Goal: Task Accomplishment & Management: Manage account settings

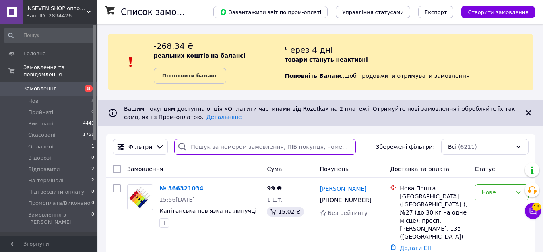
click at [223, 142] on input "search" at bounding box center [264, 147] width 181 height 16
paste input "380992920404"
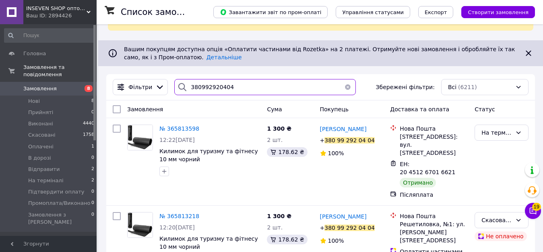
scroll to position [70, 0]
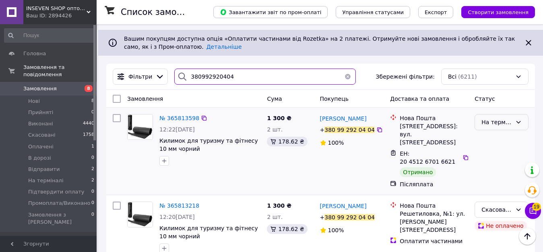
type input "380992920404"
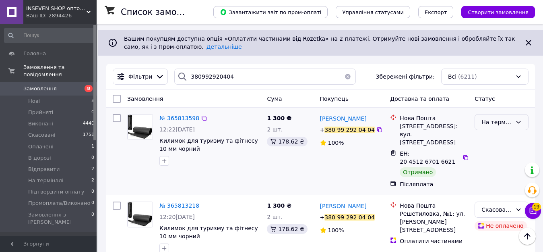
click at [517, 122] on icon at bounding box center [519, 122] width 6 height 6
click at [493, 155] on li "Виконано" at bounding box center [501, 154] width 53 height 14
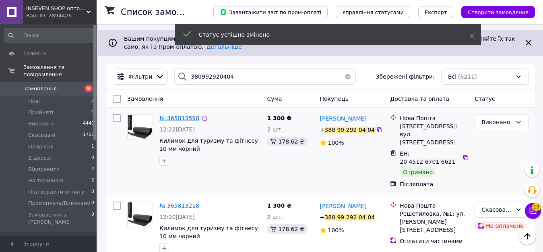
click at [175, 117] on span "№ 365813598" at bounding box center [179, 118] width 40 height 6
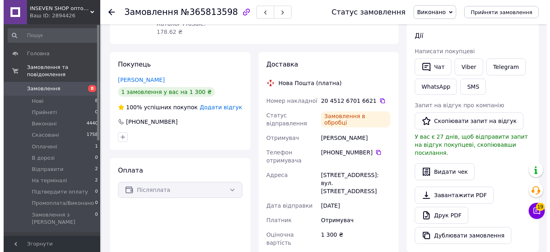
scroll to position [13, 0]
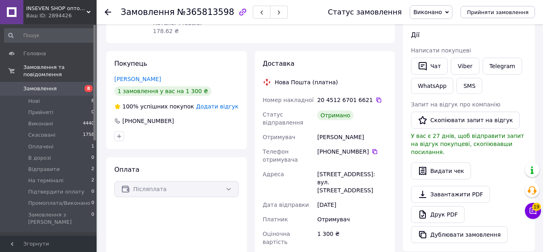
click at [227, 103] on span "Додати відгук" at bounding box center [217, 106] width 42 height 6
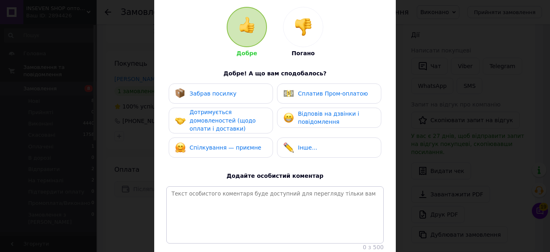
scroll to position [81, 0]
click at [226, 96] on span "Забрав посилку" at bounding box center [213, 92] width 47 height 6
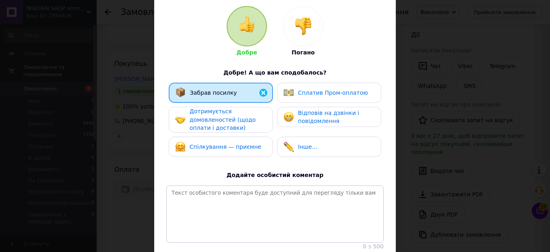
click at [224, 117] on span "Дотримується домовленостей (щодо оплати і доставки)" at bounding box center [223, 119] width 66 height 23
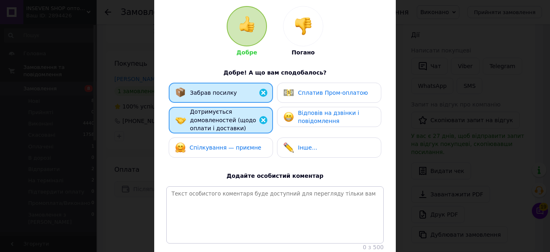
click at [224, 139] on div "Спілкування — приємне" at bounding box center [221, 147] width 104 height 20
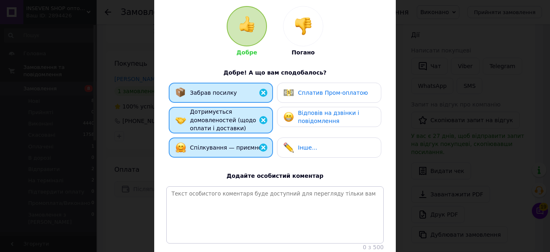
click at [309, 121] on span "Відповів на дзвінки і повідомлення" at bounding box center [328, 117] width 61 height 15
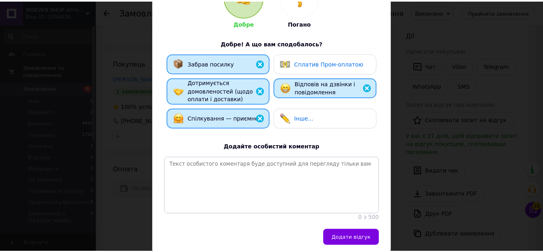
scroll to position [145, 0]
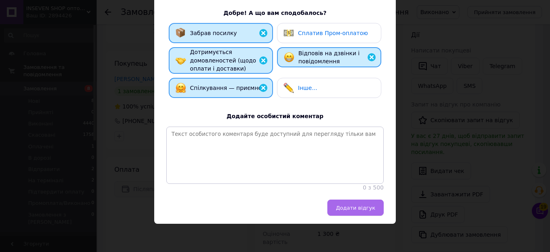
click at [352, 205] on span "Додати відгук" at bounding box center [355, 208] width 39 height 6
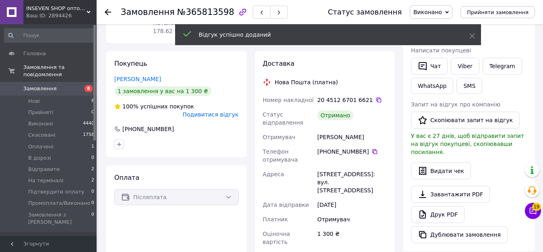
click at [106, 11] on use at bounding box center [108, 12] width 6 height 6
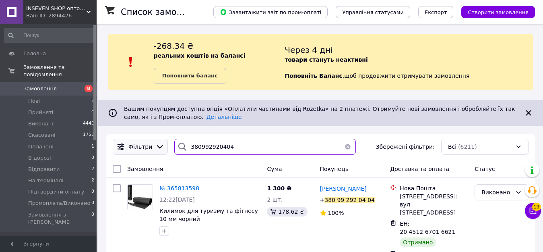
drag, startPoint x: 192, startPoint y: 148, endPoint x: 157, endPoint y: 148, distance: 34.6
click at [157, 148] on div "Фільтри 380992920404 Збережені фільтри: Всі (6211)" at bounding box center [321, 147] width 422 height 16
paste input "634412817"
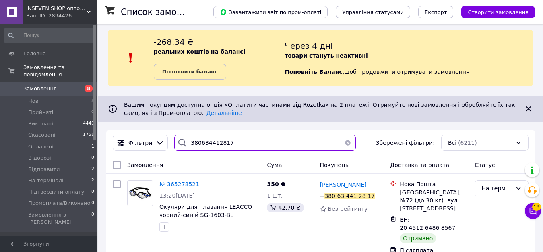
scroll to position [5, 0]
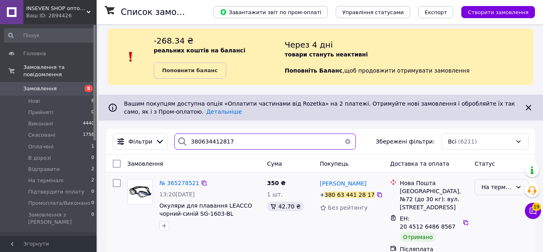
type input "380634412817"
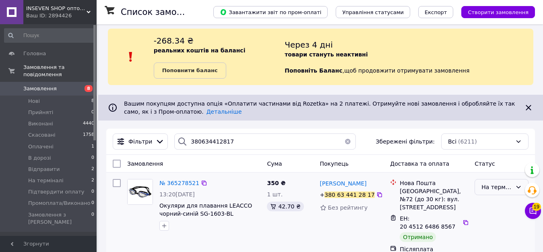
click at [493, 188] on div "На терміналі" at bounding box center [497, 186] width 31 height 9
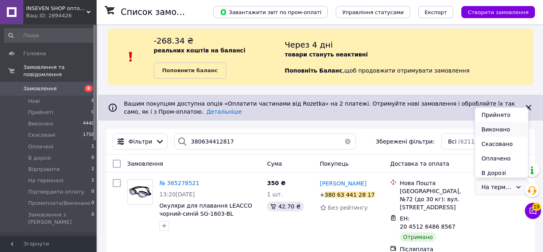
click at [493, 131] on li "Виконано" at bounding box center [501, 129] width 53 height 14
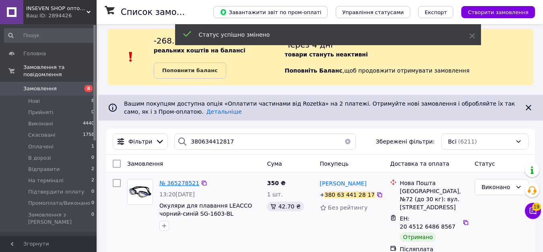
click at [179, 183] on span "№ 365278521" at bounding box center [179, 183] width 40 height 6
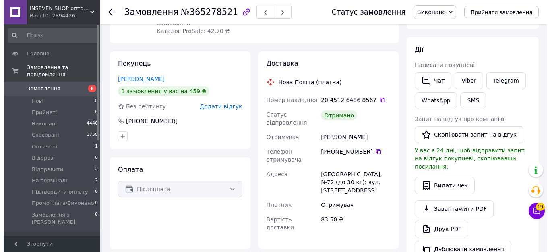
scroll to position [121, 0]
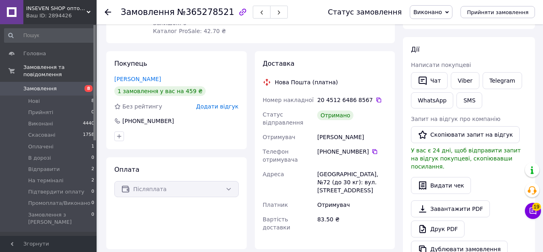
click at [225, 106] on span "Додати відгук" at bounding box center [217, 106] width 42 height 6
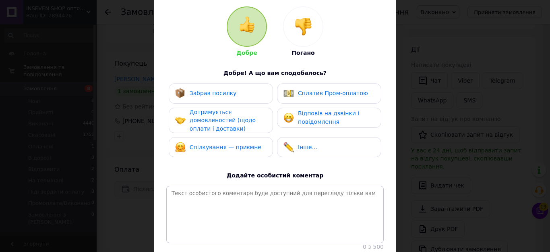
scroll to position [81, 0]
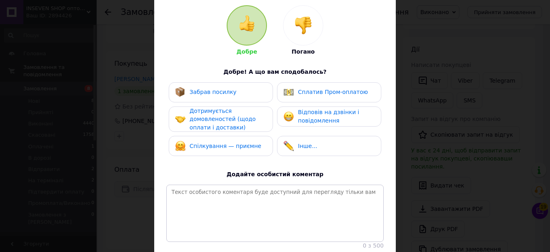
click at [220, 93] on span "Забрав посилку" at bounding box center [213, 92] width 47 height 6
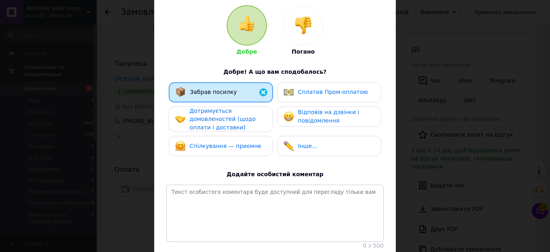
click at [216, 116] on span "Дотримується домовленостей (щодо оплати і доставки)" at bounding box center [223, 119] width 66 height 23
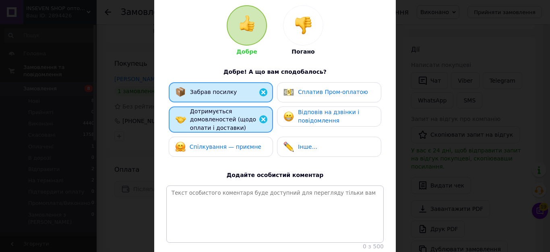
drag, startPoint x: 218, startPoint y: 147, endPoint x: 267, endPoint y: 127, distance: 53.1
click at [219, 147] on span "Спілкування — приємне" at bounding box center [226, 146] width 72 height 6
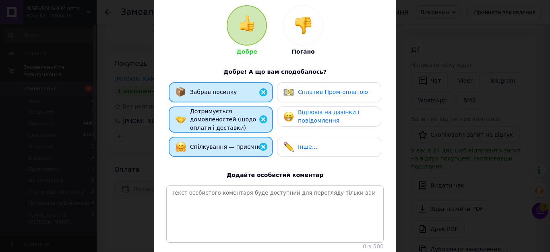
click at [309, 112] on span "Відповів на дзвінки і повідомлення" at bounding box center [328, 116] width 61 height 15
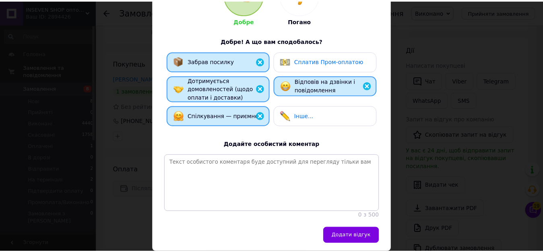
scroll to position [145, 0]
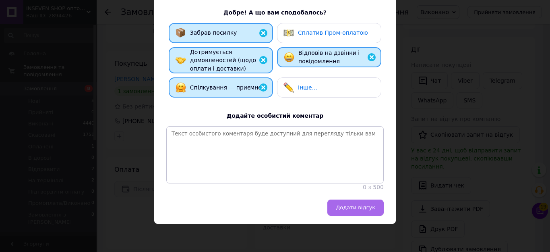
click at [356, 208] on span "Додати відгук" at bounding box center [355, 207] width 39 height 6
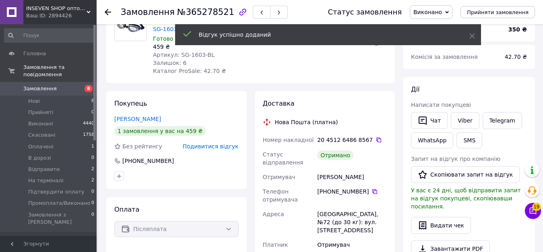
scroll to position [81, 0]
click at [424, 122] on icon "button" at bounding box center [423, 121] width 10 height 10
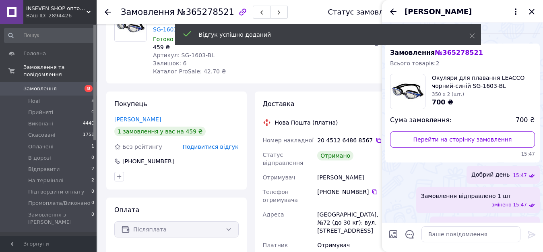
scroll to position [170, 0]
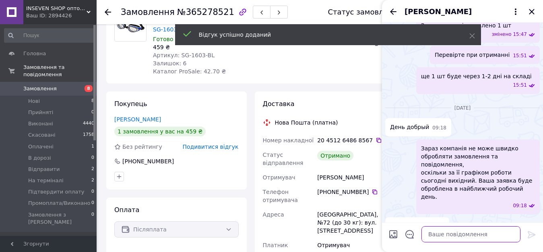
click at [453, 232] on textarea at bounding box center [471, 234] width 99 height 16
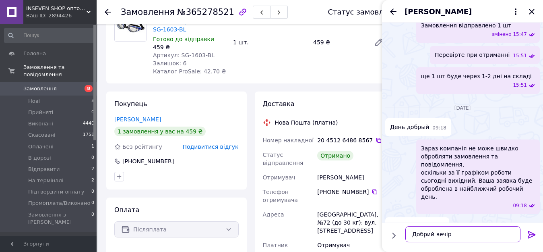
scroll to position [5, 0]
type textarea "Добрий вечір Відправляти ще 1 шт ?"
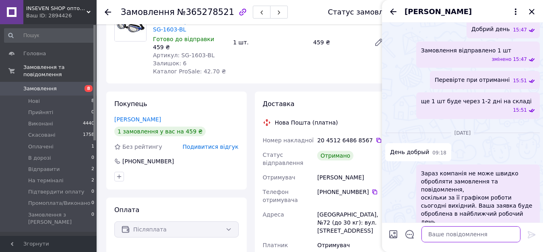
scroll to position [220, 0]
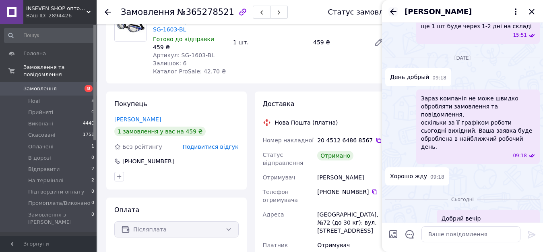
click at [393, 12] on icon "Назад" at bounding box center [393, 11] width 6 height 6
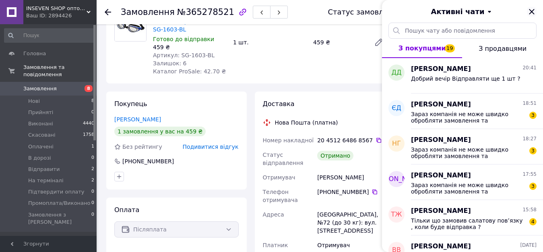
click at [531, 14] on icon "Закрити" at bounding box center [532, 12] width 10 height 10
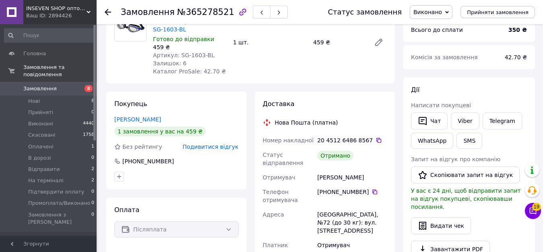
click at [107, 10] on use at bounding box center [108, 12] width 6 height 6
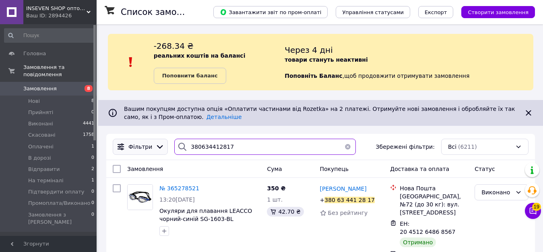
drag, startPoint x: 231, startPoint y: 149, endPoint x: 161, endPoint y: 149, distance: 70.1
click at [161, 149] on div "Фільтри 380634412817 Збережені фільтри: Всі (6211)" at bounding box center [321, 147] width 422 height 16
paste input "6634374"
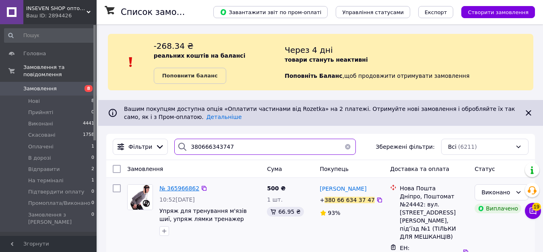
type input "380666343747"
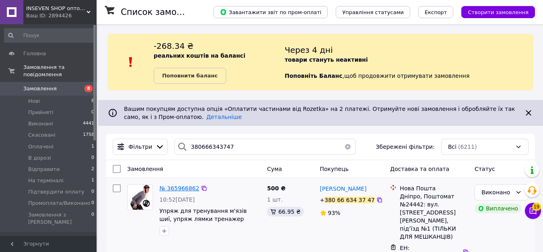
click at [180, 189] on span "№ 365966862" at bounding box center [179, 188] width 40 height 6
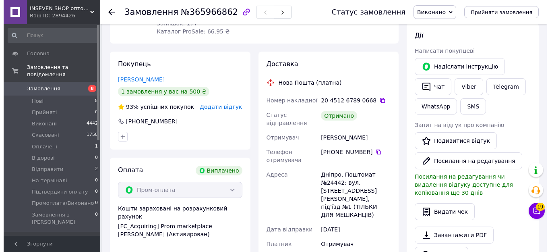
scroll to position [121, 0]
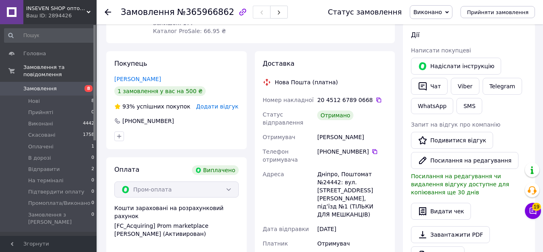
click at [222, 105] on span "Додати відгук" at bounding box center [217, 106] width 42 height 6
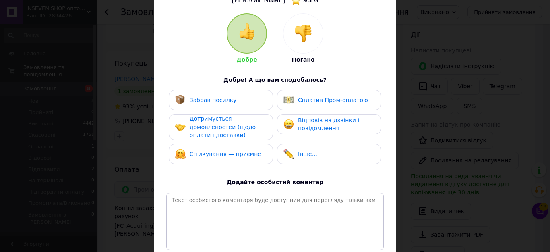
scroll to position [81, 0]
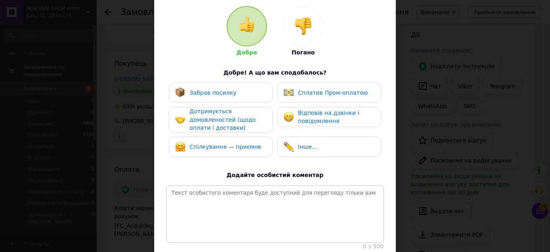
click at [222, 95] on span "Забрав посилку" at bounding box center [213, 92] width 47 height 6
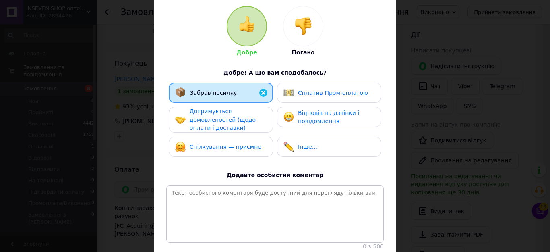
drag, startPoint x: 222, startPoint y: 122, endPoint x: 222, endPoint y: 144, distance: 21.7
click at [222, 123] on span "Дотримується домовленостей (щодо оплати і доставки)" at bounding box center [223, 119] width 66 height 23
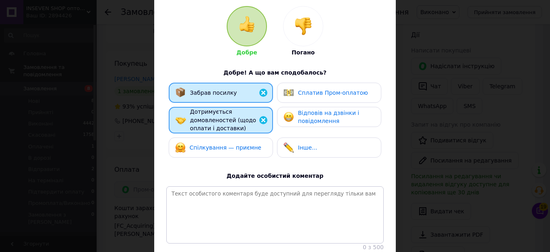
drag, startPoint x: 222, startPoint y: 147, endPoint x: 250, endPoint y: 139, distance: 28.9
click at [222, 147] on span "Спілкування — приємне" at bounding box center [226, 147] width 72 height 6
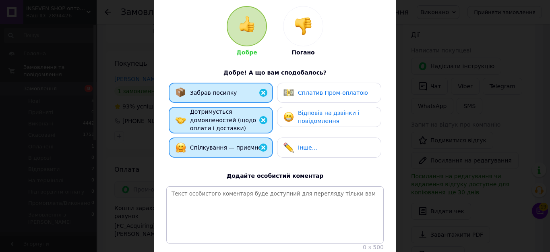
click at [328, 116] on span "Відповів на дзвінки і повідомлення" at bounding box center [328, 117] width 61 height 15
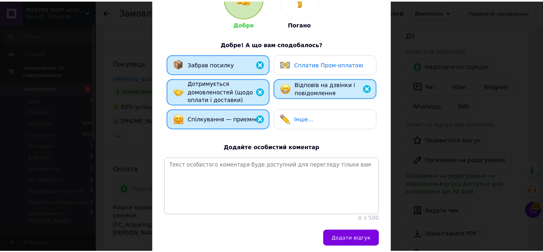
scroll to position [145, 0]
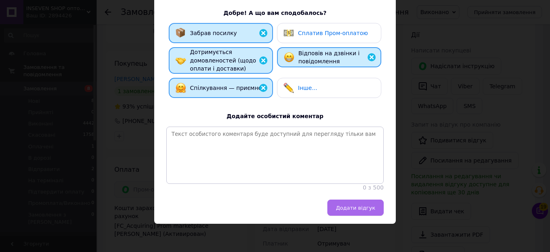
click at [344, 205] on span "Додати відгук" at bounding box center [355, 208] width 39 height 6
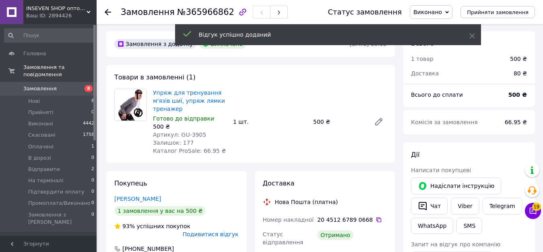
scroll to position [0, 0]
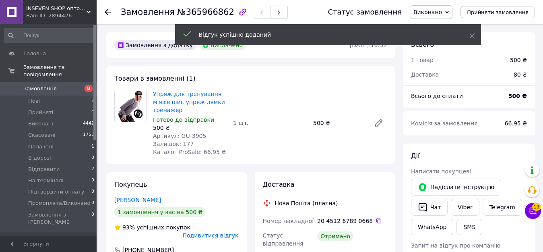
click at [108, 11] on icon at bounding box center [108, 12] width 6 height 6
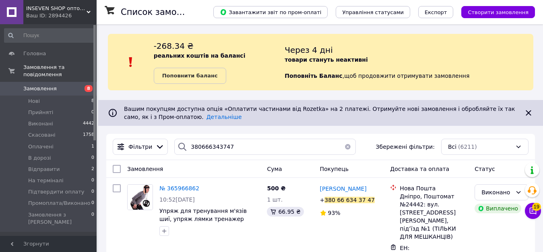
click at [343, 147] on button "button" at bounding box center [348, 147] width 16 height 16
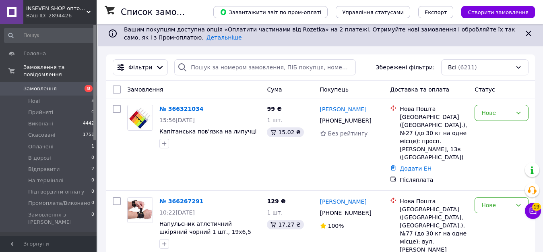
scroll to position [81, 0]
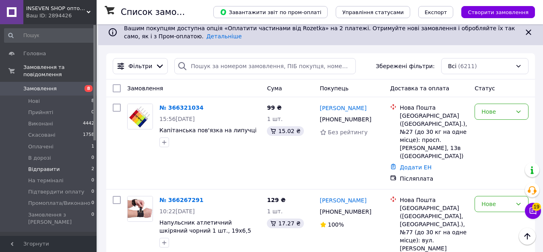
click at [49, 166] on span "Відправити" at bounding box center [43, 169] width 31 height 7
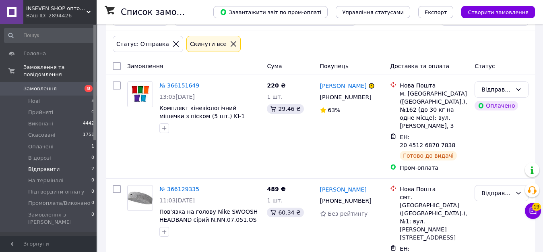
scroll to position [133, 0]
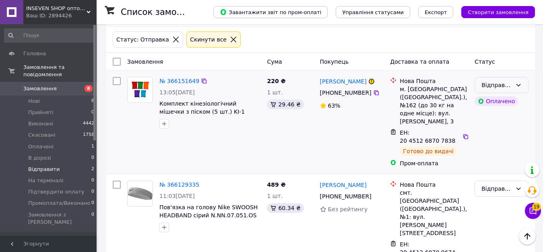
click at [519, 83] on icon at bounding box center [519, 85] width 6 height 6
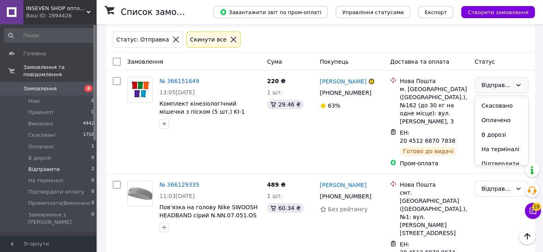
scroll to position [40, 0]
click at [499, 135] on li "На терміналі" at bounding box center [501, 135] width 53 height 14
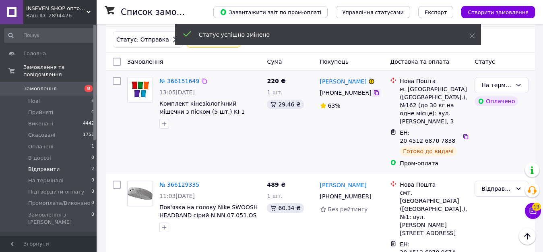
click at [373, 93] on icon at bounding box center [376, 92] width 6 height 6
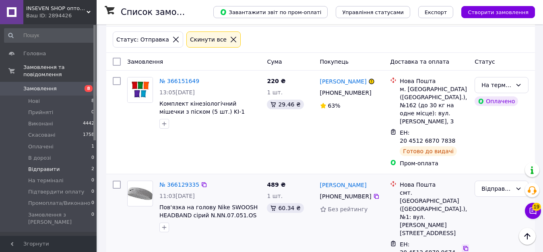
click at [463, 245] on icon at bounding box center [466, 248] width 6 height 6
click at [491, 184] on div "Відправити" at bounding box center [497, 188] width 31 height 9
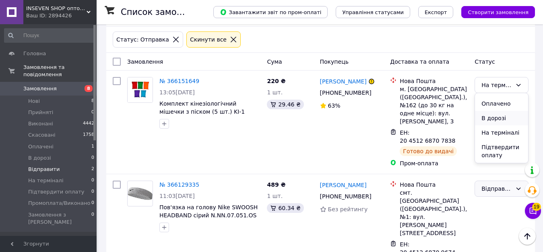
click at [497, 117] on li "В дорозі" at bounding box center [501, 118] width 53 height 14
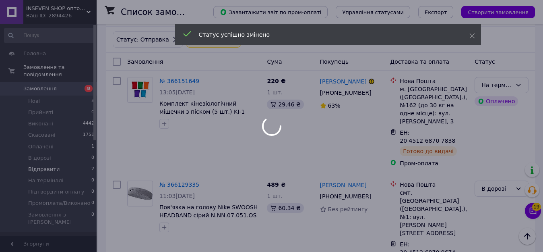
scroll to position [46, 0]
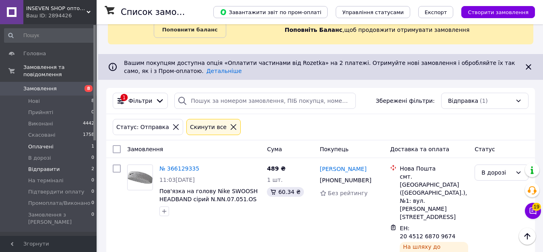
click at [51, 141] on li "Оплачені 1" at bounding box center [49, 146] width 99 height 11
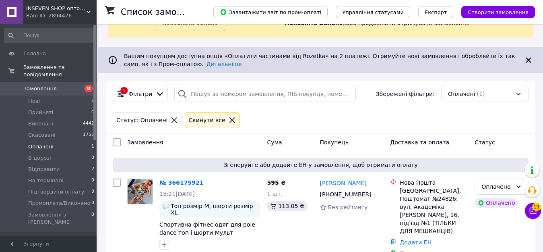
scroll to position [65, 0]
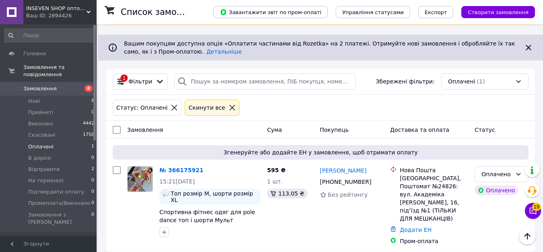
click at [229, 108] on icon at bounding box center [232, 107] width 7 height 7
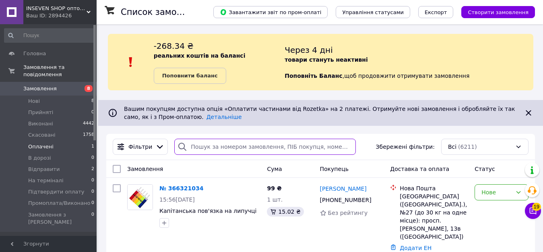
click at [222, 141] on input "search" at bounding box center [264, 147] width 181 height 16
paste input "380505677408"
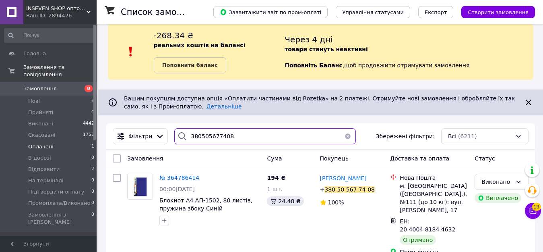
scroll to position [13, 0]
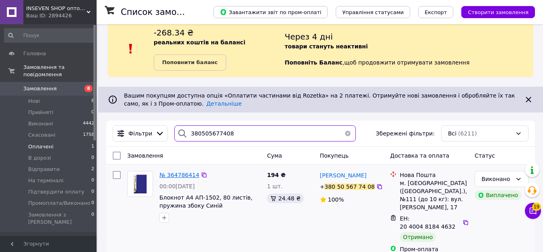
type input "380505677408"
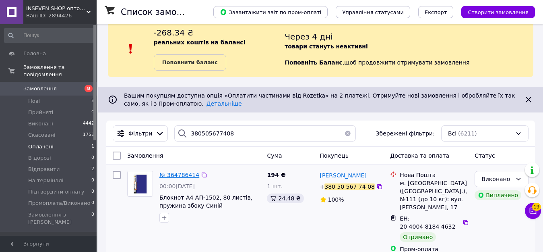
click at [180, 175] on span "№ 364786414" at bounding box center [179, 175] width 40 height 6
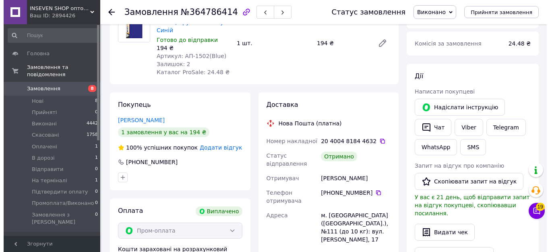
scroll to position [81, 0]
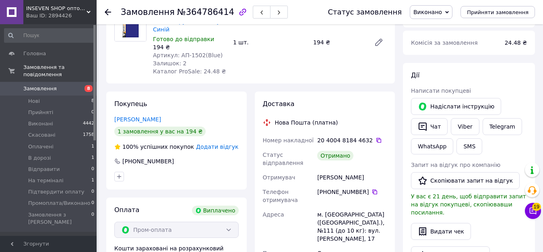
click at [219, 143] on span "Додати відгук" at bounding box center [217, 146] width 42 height 6
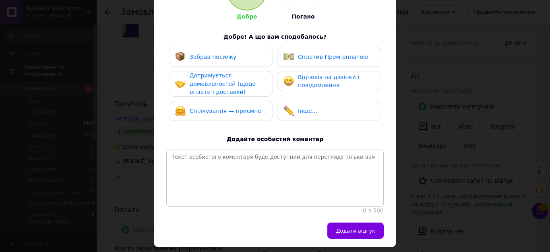
scroll to position [121, 0]
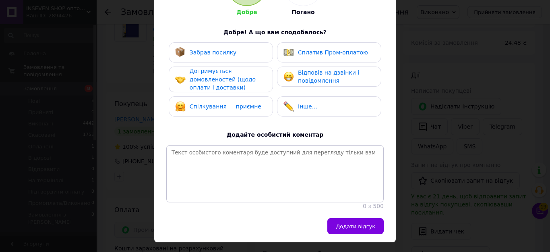
click at [228, 52] on span "Забрав посилку" at bounding box center [213, 52] width 47 height 6
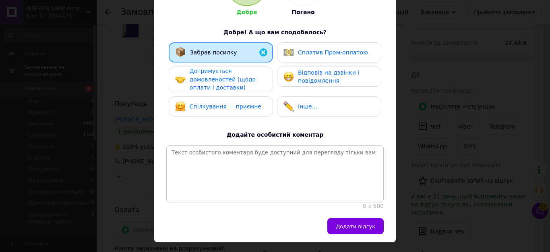
click at [228, 81] on span "Дотримується домовленостей (щодо оплати і доставки)" at bounding box center [223, 79] width 66 height 23
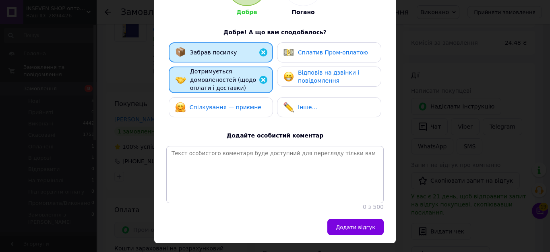
drag, startPoint x: 226, startPoint y: 104, endPoint x: 271, endPoint y: 90, distance: 48.1
click at [227, 104] on span "Спілкування — приємне" at bounding box center [226, 107] width 72 height 6
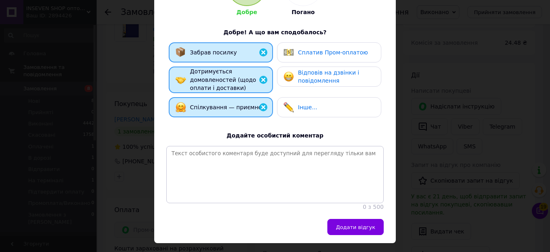
click at [311, 77] on span "Відповів на дзвінки і повідомлення" at bounding box center [328, 76] width 61 height 15
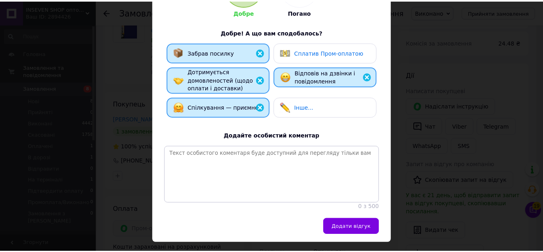
scroll to position [145, 0]
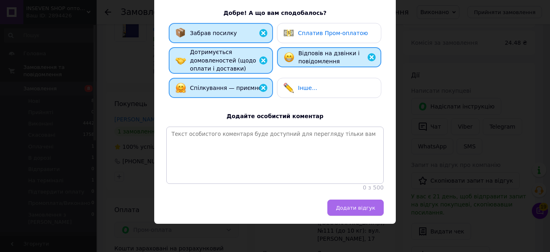
click at [368, 206] on span "Додати відгук" at bounding box center [355, 208] width 39 height 6
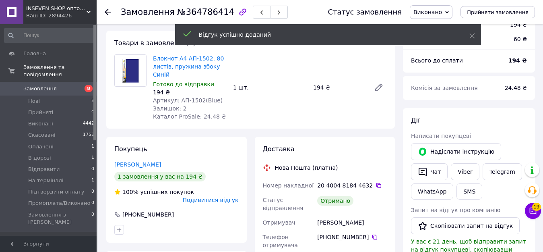
scroll to position [40, 0]
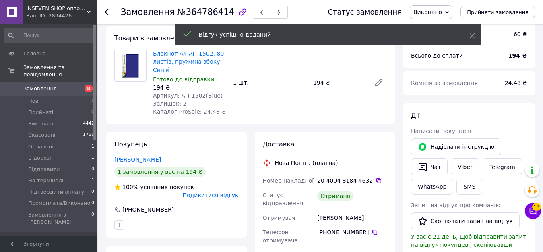
click at [108, 11] on icon at bounding box center [108, 12] width 6 height 6
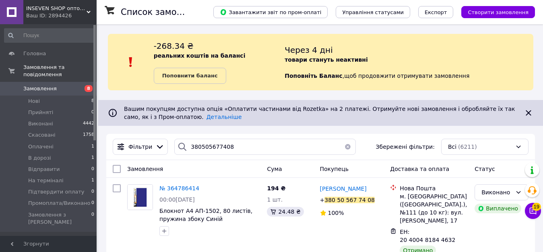
click at [342, 147] on button "button" at bounding box center [348, 147] width 16 height 16
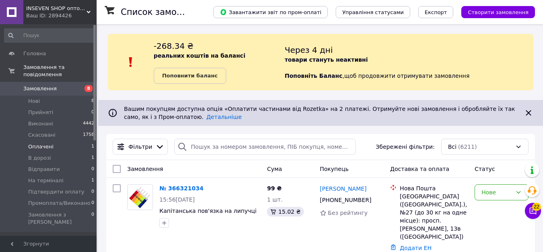
click at [44, 143] on span "Оплачені" at bounding box center [40, 146] width 25 height 7
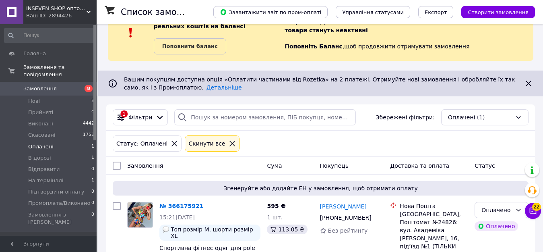
scroll to position [65, 0]
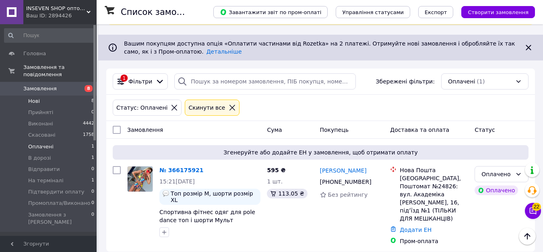
click at [53, 95] on li "Нові 8" at bounding box center [49, 100] width 99 height 11
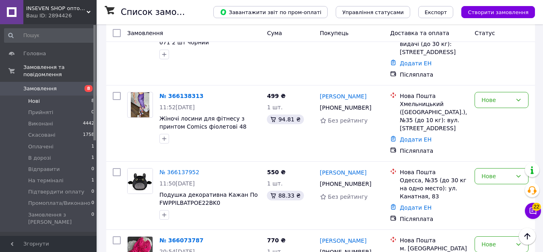
scroll to position [584, 0]
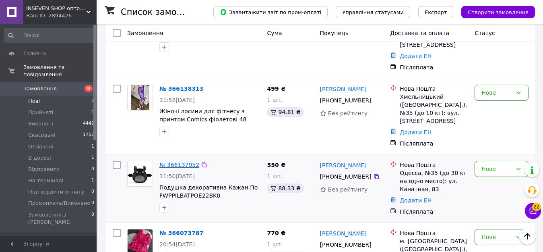
click at [181, 162] on link "№ 366137952" at bounding box center [179, 165] width 40 height 6
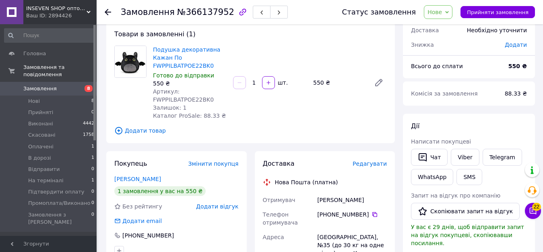
scroll to position [36, 0]
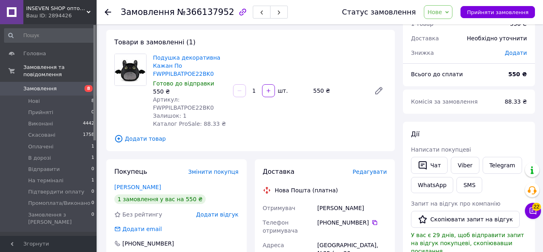
click at [195, 106] on span "Артикул: FWPPILBATPOE22BK0" at bounding box center [183, 103] width 61 height 14
copy span "FWPPILBATPOE22BK0"
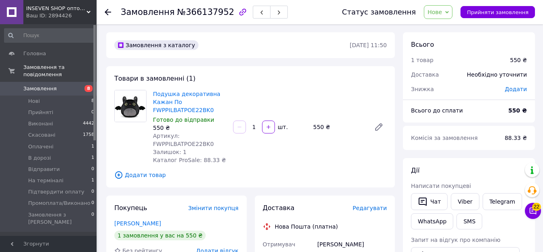
click at [106, 11] on use at bounding box center [108, 12] width 6 height 6
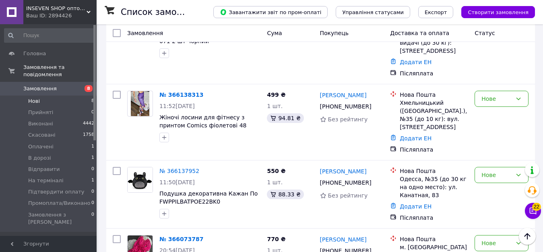
scroll to position [584, 0]
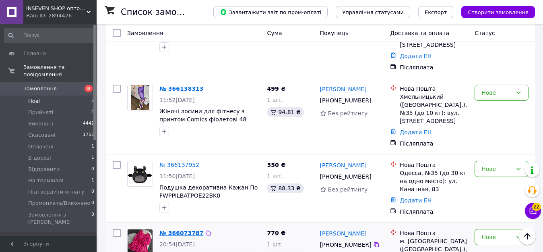
click at [179, 230] on link "№ 366073787" at bounding box center [181, 233] width 44 height 6
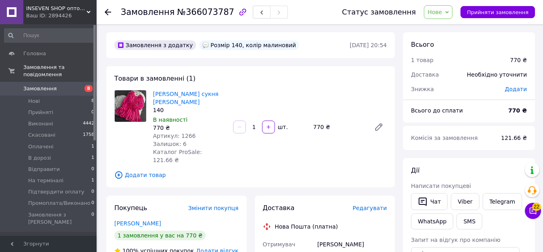
click at [184, 133] on span "Артикул: 1266" at bounding box center [174, 136] width 43 height 6
copy span "1266"
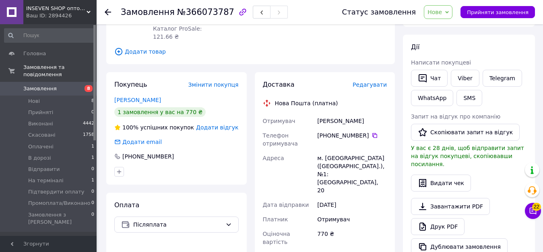
scroll to position [161, 0]
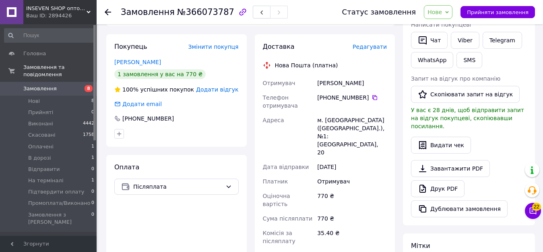
drag, startPoint x: 318, startPoint y: 68, endPoint x: 378, endPoint y: 68, distance: 60.0
click at [378, 76] on div "[PERSON_NAME]" at bounding box center [352, 83] width 73 height 14
copy div "[PERSON_NAME]"
click at [372, 94] on icon at bounding box center [375, 97] width 6 height 6
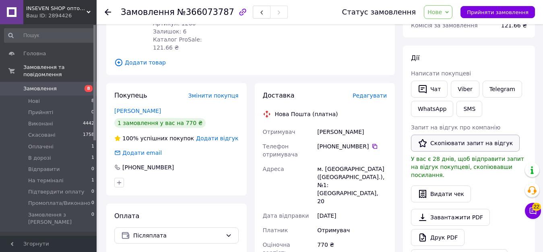
scroll to position [81, 0]
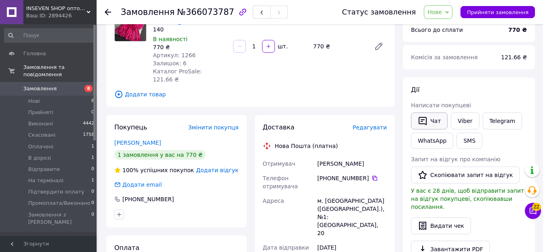
click at [431, 123] on button "Чат" at bounding box center [429, 120] width 37 height 17
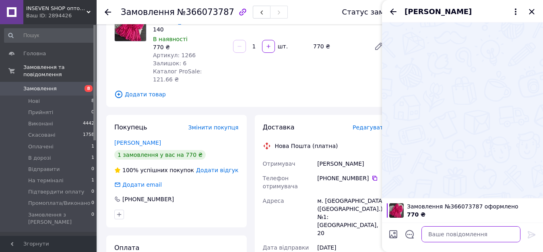
click at [456, 238] on textarea at bounding box center [471, 234] width 99 height 16
type textarea "Вітаю"
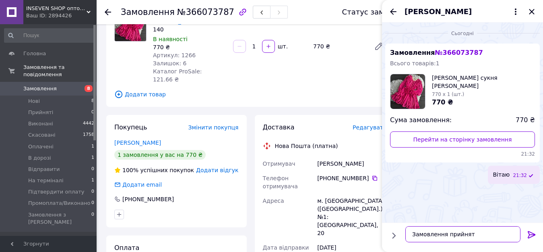
type textarea "Замовлення прийнято"
type textarea "Відправлення в понеділок"
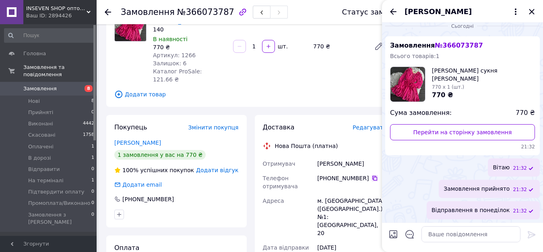
click at [373, 176] on icon at bounding box center [375, 178] width 5 height 5
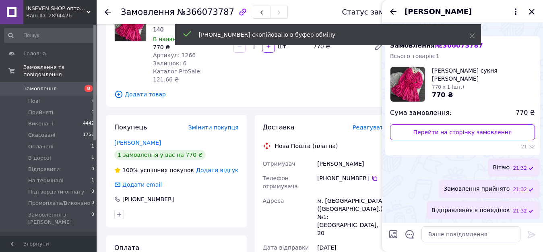
drag, startPoint x: 534, startPoint y: 11, endPoint x: 527, endPoint y: 12, distance: 6.9
click at [534, 11] on icon "Закрити" at bounding box center [532, 12] width 10 height 10
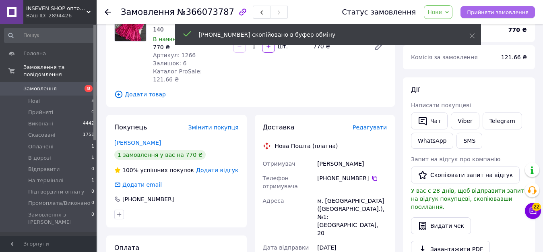
click at [487, 12] on span "Прийняти замовлення" at bounding box center [498, 12] width 62 height 6
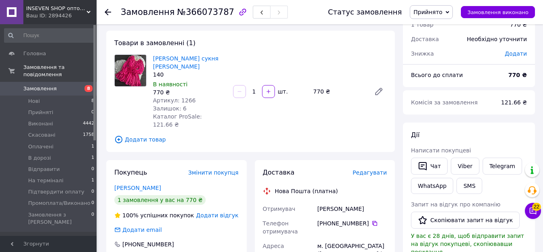
scroll to position [0, 0]
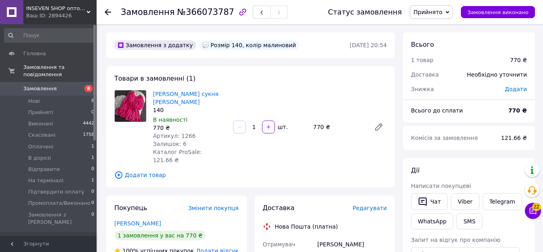
click at [111, 11] on icon at bounding box center [108, 12] width 6 height 6
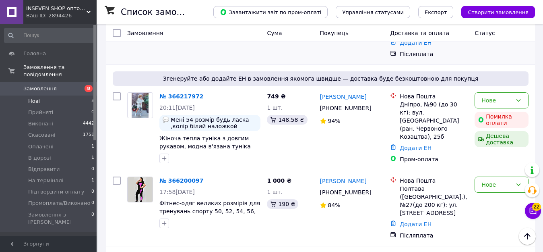
scroll to position [514, 0]
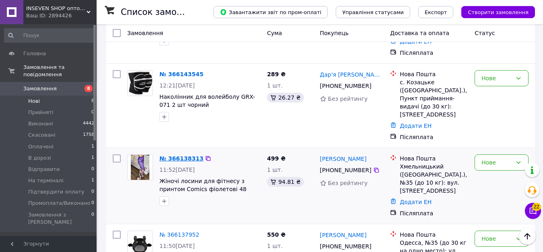
click at [173, 155] on link "№ 366138313" at bounding box center [181, 158] width 44 height 6
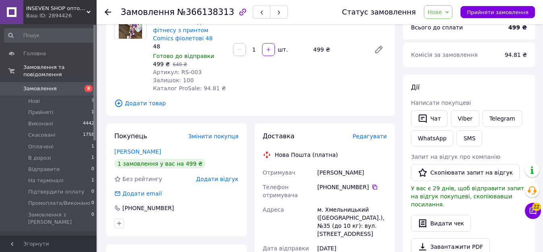
scroll to position [83, 0]
click at [431, 117] on button "Чат" at bounding box center [429, 118] width 37 height 17
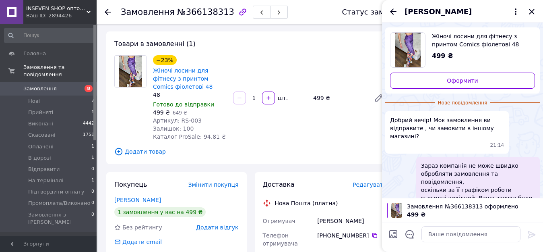
scroll to position [21, 0]
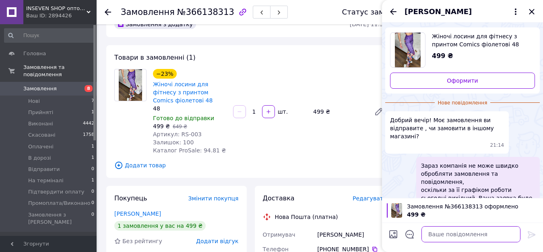
click at [459, 234] on textarea at bounding box center [471, 234] width 99 height 16
type textarea "Добрий вечір"
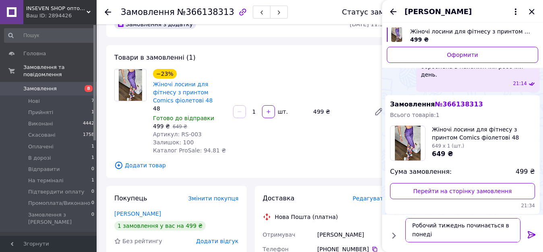
scroll to position [1, 0]
type textarea "Робочий тижеднь починається в понеділок"
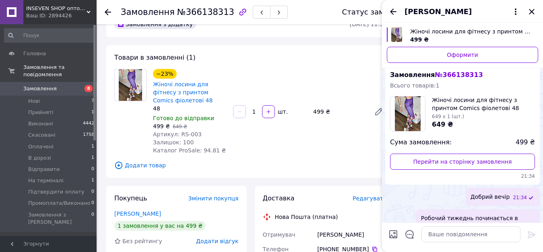
click at [452, 214] on span "Робочий тижеднь починається в понеділок" at bounding box center [478, 222] width 114 height 16
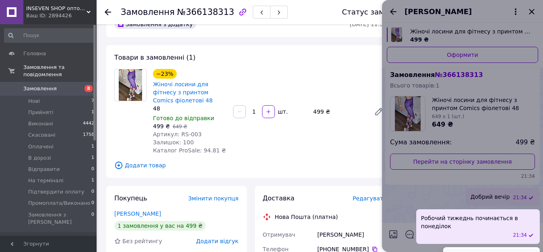
click at [460, 248] on button "Редагувати" at bounding box center [491, 256] width 97 height 16
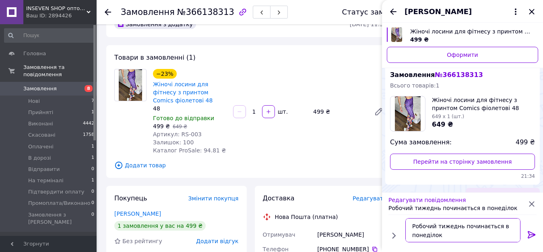
click at [449, 226] on textarea "Робочий тижеднь починається в понеділок" at bounding box center [463, 230] width 115 height 24
type textarea "Робочий тиждень починається в понеділок"
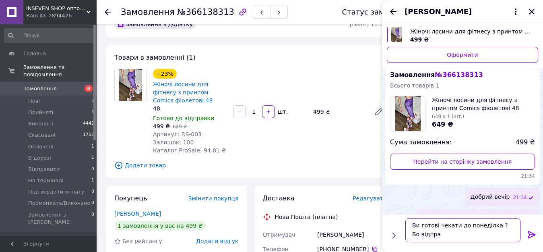
scroll to position [1, 0]
type textarea "Ви готові чекати до понеділка ? Бо відправлення можливе в понеділок"
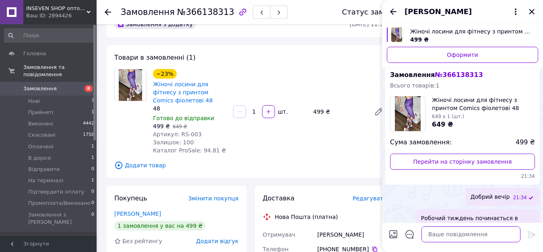
scroll to position [0, 0]
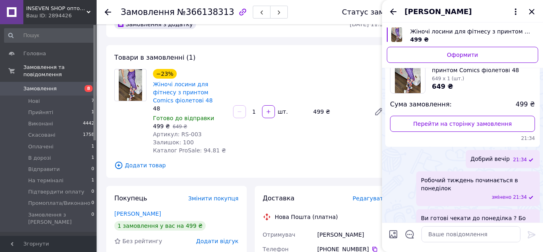
click at [360, 166] on span "Додати товар" at bounding box center [250, 165] width 273 height 9
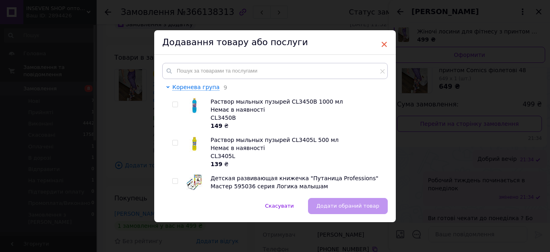
click at [383, 44] on span "×" at bounding box center [384, 44] width 7 height 14
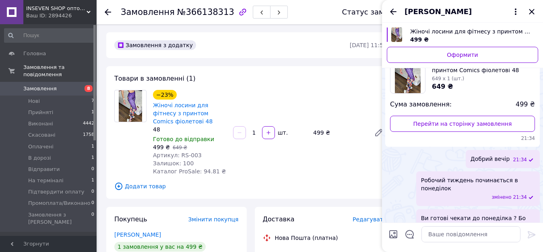
click at [382, 166] on div "Сьогодні Жіночі лосини для фітнесу з принтом Comics фіолетові 48 499 ₴ Оформити…" at bounding box center [462, 41] width 161 height 412
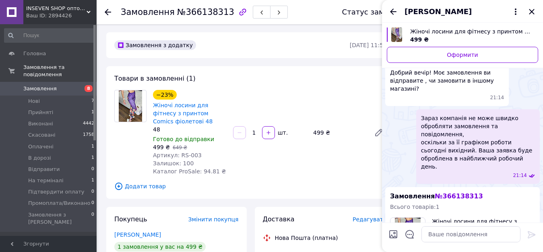
scroll to position [40, 0]
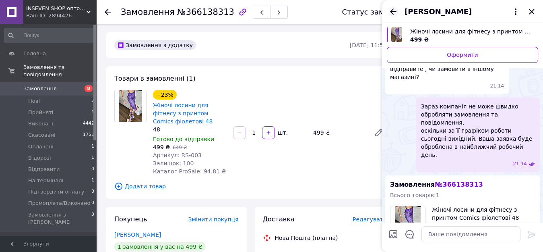
click at [391, 13] on icon "Назад" at bounding box center [394, 12] width 10 height 10
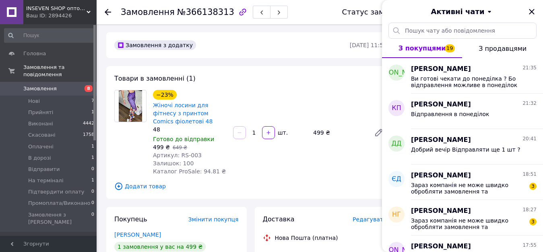
click at [105, 13] on icon at bounding box center [108, 12] width 6 height 6
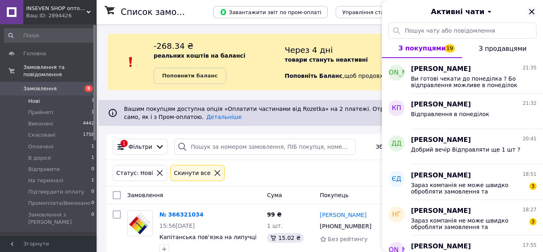
click at [533, 12] on icon "Закрити" at bounding box center [532, 12] width 10 height 10
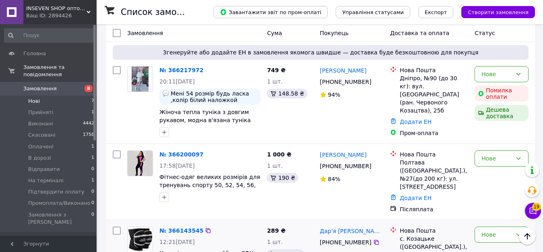
scroll to position [353, 0]
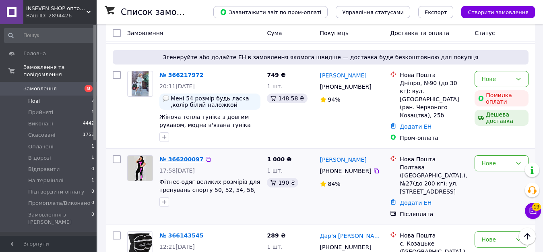
click at [182, 156] on link "№ 366200097" at bounding box center [181, 159] width 44 height 6
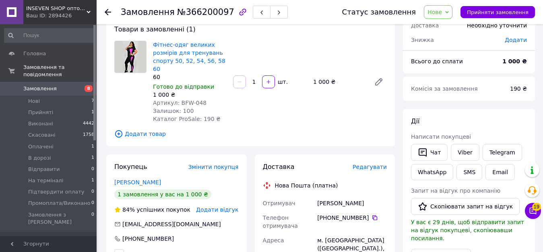
scroll to position [36, 0]
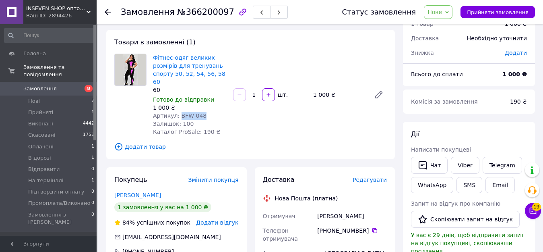
drag, startPoint x: 177, startPoint y: 108, endPoint x: 206, endPoint y: 108, distance: 29.4
click at [206, 112] on div "Артикул: BFW-048" at bounding box center [190, 116] width 74 height 8
copy span "BFW-048"
click at [432, 162] on button "Чат" at bounding box center [429, 165] width 37 height 17
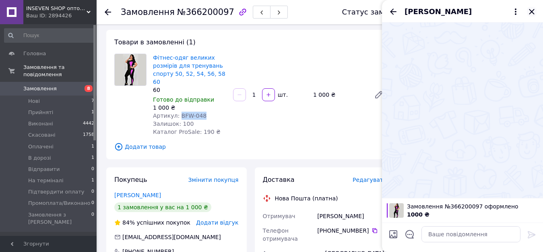
click at [531, 10] on icon "Закрити" at bounding box center [532, 12] width 10 height 10
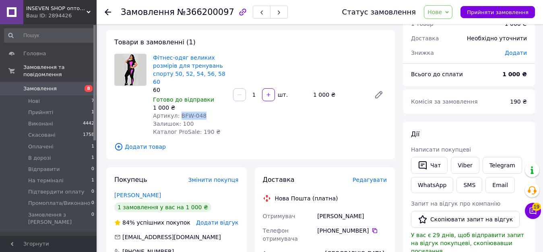
copy span "BFW-048"
click at [519, 54] on span "Додати" at bounding box center [516, 53] width 22 height 6
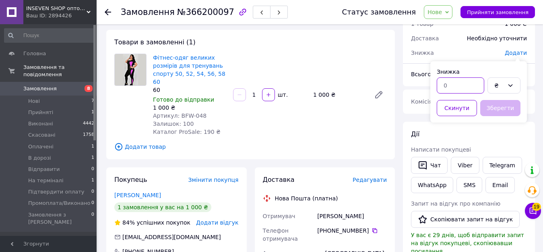
click at [462, 79] on input "text" at bounding box center [461, 85] width 48 height 16
type input "110"
click at [502, 107] on button "Зберегти" at bounding box center [500, 108] width 40 height 16
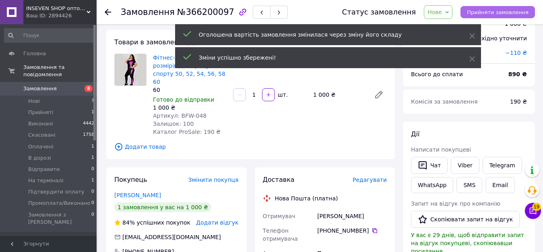
click at [487, 11] on span "Прийняти замовлення" at bounding box center [498, 12] width 62 height 6
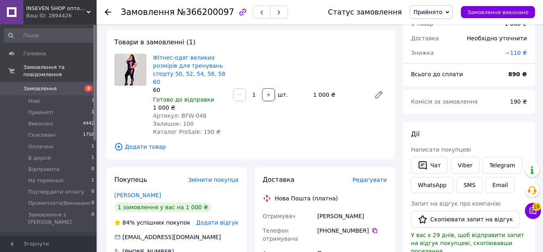
click at [449, 11] on icon at bounding box center [448, 12] width 4 height 4
click at [447, 72] on li "Відправити" at bounding box center [445, 76] width 70 height 12
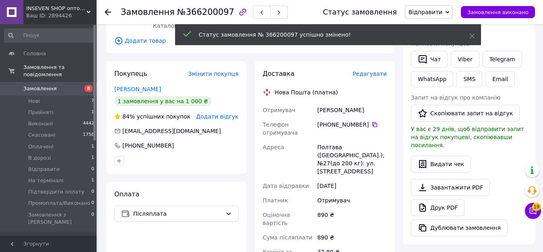
scroll to position [157, 0]
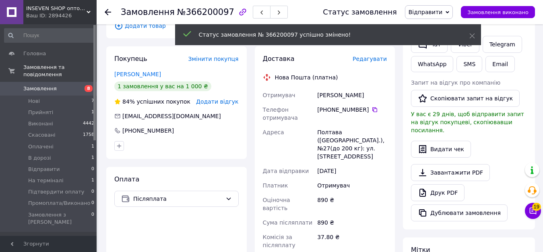
drag, startPoint x: 317, startPoint y: 87, endPoint x: 381, endPoint y: 87, distance: 63.6
click at [381, 88] on div "[PERSON_NAME]" at bounding box center [352, 95] width 73 height 14
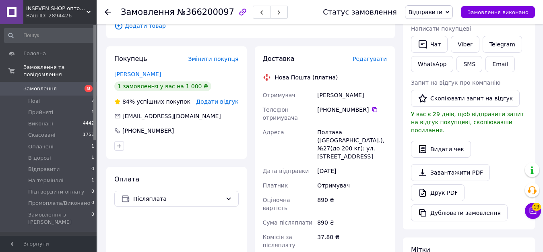
copy div "[PERSON_NAME]"
click at [372, 106] on icon at bounding box center [375, 109] width 6 height 6
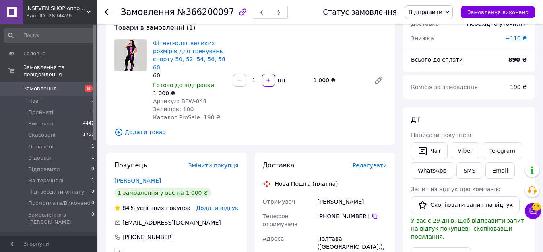
scroll to position [36, 0]
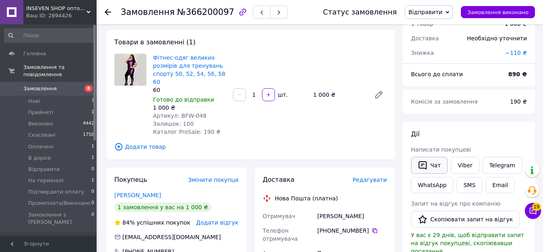
click at [428, 166] on button "Чат" at bounding box center [429, 165] width 37 height 17
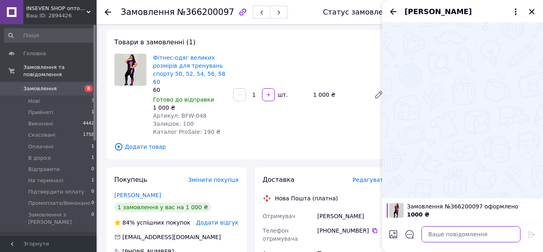
click at [443, 238] on textarea at bounding box center [471, 234] width 99 height 16
type textarea "Вітаю"
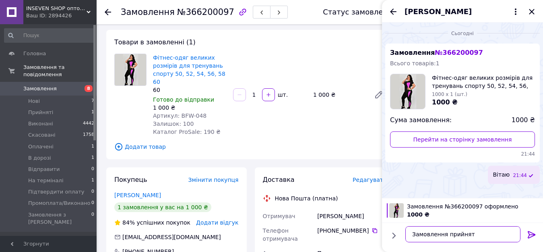
type textarea "Замовлення прийнято"
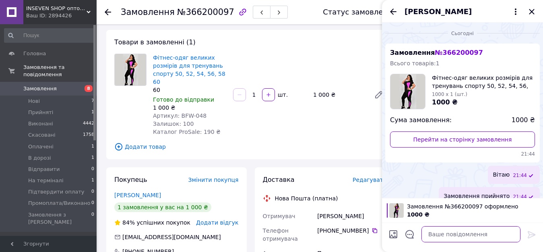
scroll to position [10, 0]
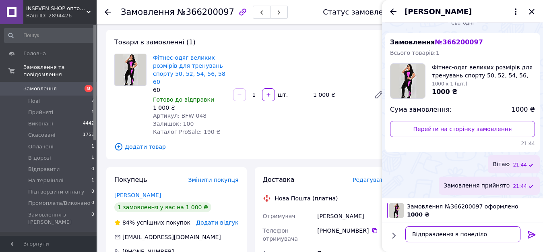
type textarea "Відправлення в понеділок"
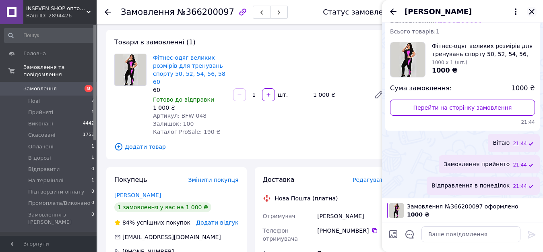
click at [530, 8] on icon "Закрити" at bounding box center [532, 12] width 10 height 10
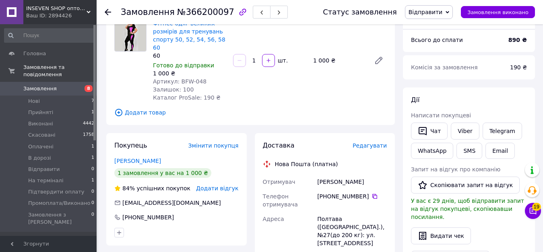
scroll to position [157, 0]
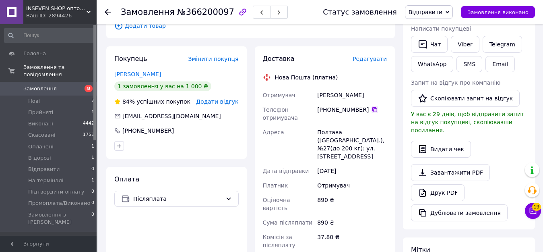
click at [372, 106] on icon at bounding box center [375, 109] width 6 height 6
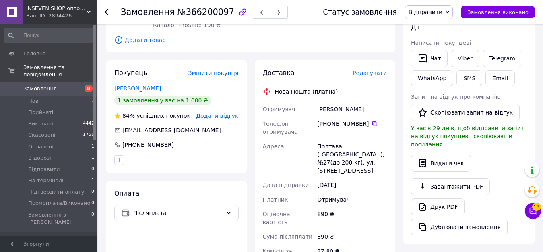
scroll to position [0, 0]
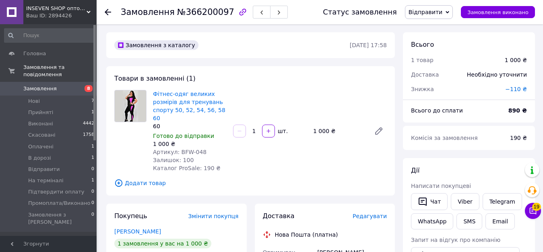
click at [108, 12] on use at bounding box center [108, 12] width 6 height 6
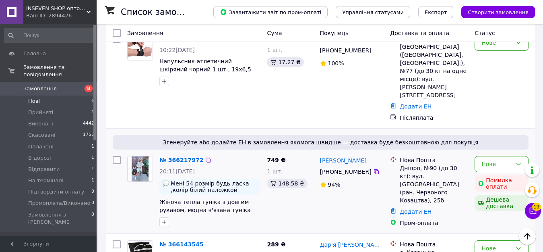
scroll to position [282, 0]
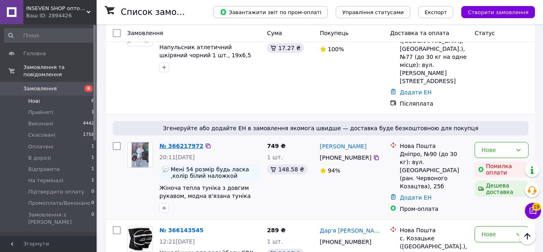
click at [175, 143] on link "№ 366217972" at bounding box center [181, 146] width 44 height 6
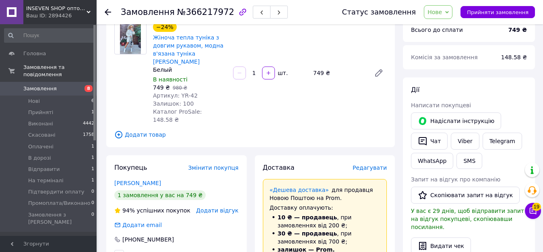
scroll to position [40, 0]
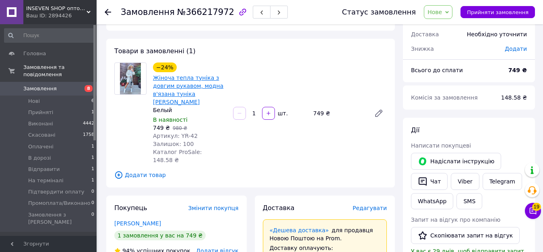
click at [192, 81] on link "Жіноча тепла туніка з довгим рукавом, модна в'язана туніка [PERSON_NAME]" at bounding box center [188, 90] width 70 height 31
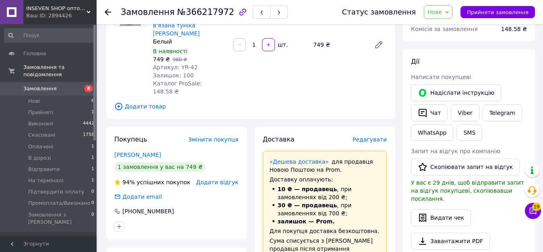
scroll to position [121, 0]
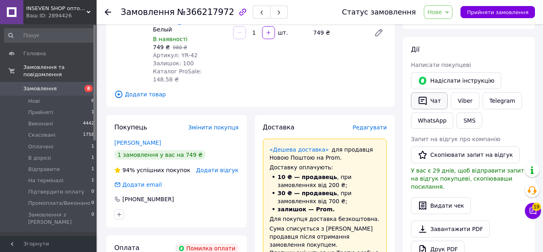
click at [425, 97] on icon "button" at bounding box center [423, 101] width 8 height 8
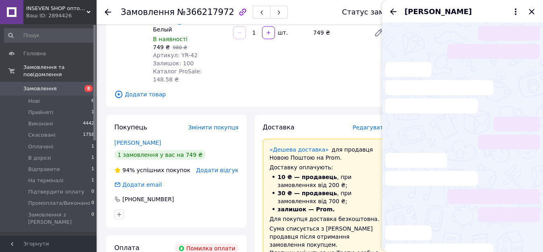
scroll to position [86, 0]
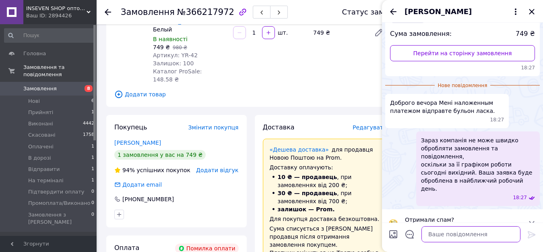
click at [447, 230] on textarea at bounding box center [471, 234] width 99 height 16
type textarea "Вітаю"
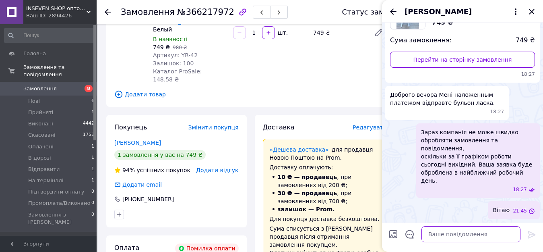
scroll to position [64, 0]
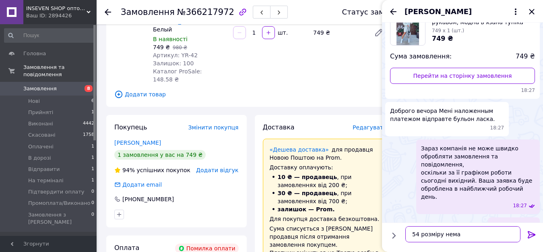
type textarea "54 розміру немає"
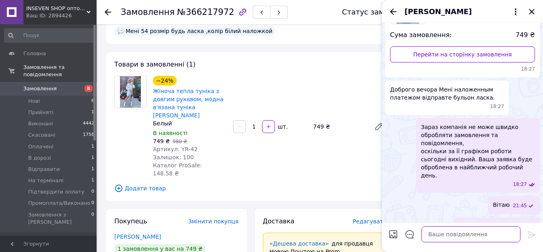
scroll to position [40, 0]
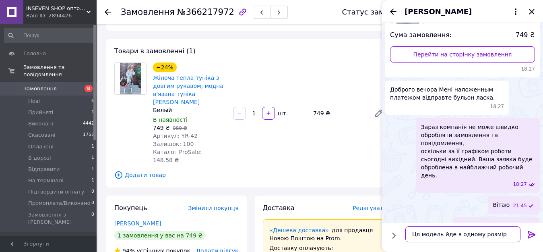
type textarea "Ця модель йде в одному розмірі"
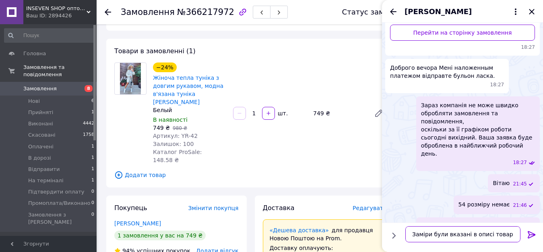
type textarea "Заміри були вказані в описі товару"
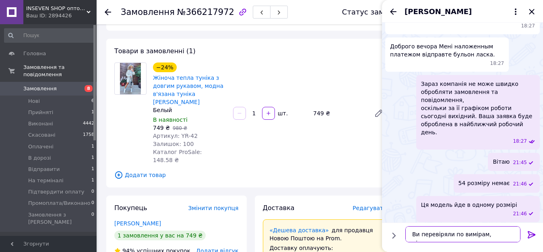
type textarea "[PERSON_NAME] перевіряли по вимірам, підходить?"
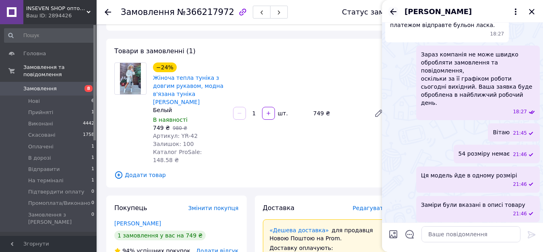
click at [391, 11] on icon "Назад" at bounding box center [393, 11] width 6 height 6
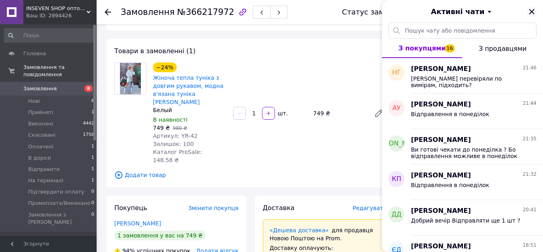
click at [534, 11] on icon "Закрити" at bounding box center [532, 12] width 10 height 10
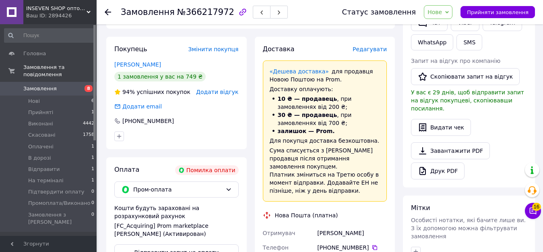
scroll to position [40, 0]
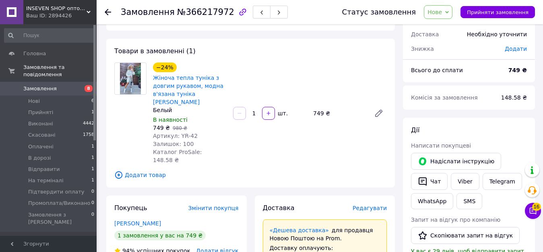
click at [108, 12] on use at bounding box center [108, 12] width 6 height 6
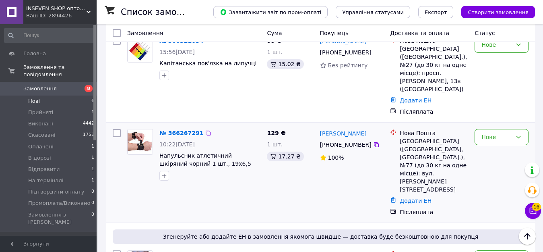
scroll to position [161, 0]
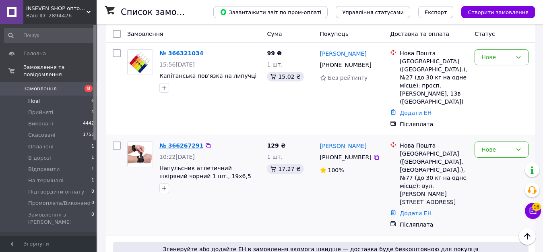
click at [178, 142] on link "№ 366267291" at bounding box center [181, 145] width 44 height 6
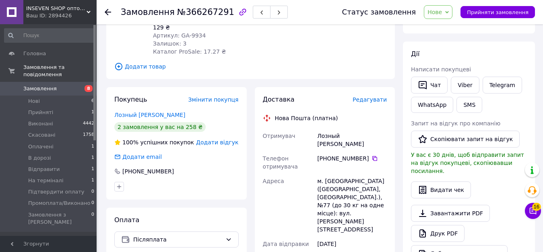
scroll to position [121, 0]
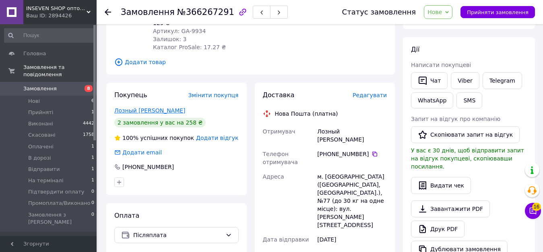
click at [133, 110] on link "Лозный [PERSON_NAME]" at bounding box center [149, 110] width 71 height 6
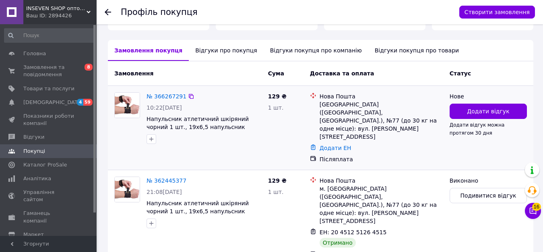
scroll to position [185, 0]
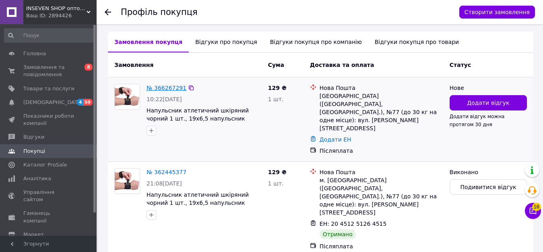
click at [161, 85] on link "№ 366267291" at bounding box center [167, 88] width 40 height 6
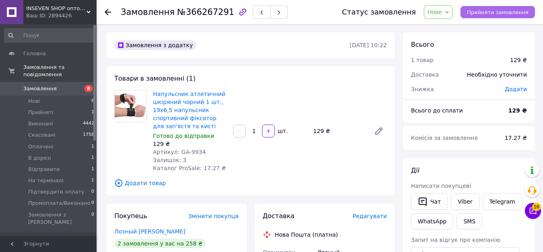
click at [500, 11] on span "Прийняти замовлення" at bounding box center [498, 12] width 62 height 6
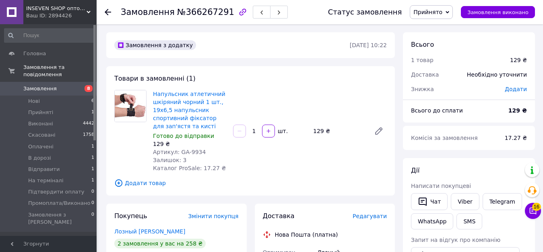
click at [451, 12] on span "Прийнято" at bounding box center [431, 12] width 43 height 14
click at [445, 75] on li "Відправити" at bounding box center [445, 76] width 70 height 12
drag, startPoint x: 177, startPoint y: 152, endPoint x: 207, endPoint y: 152, distance: 30.6
click at [207, 152] on div "Артикул: GA-9934" at bounding box center [190, 152] width 74 height 8
copy span "GA-9934"
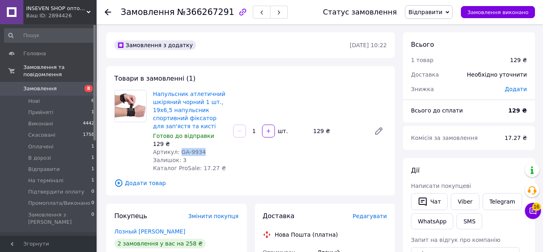
copy span "GA-9934"
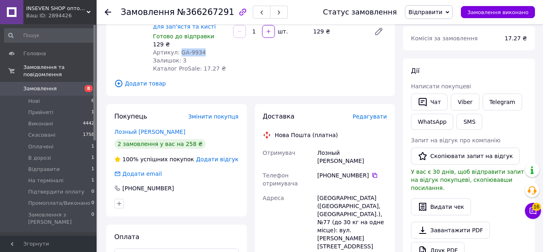
scroll to position [121, 0]
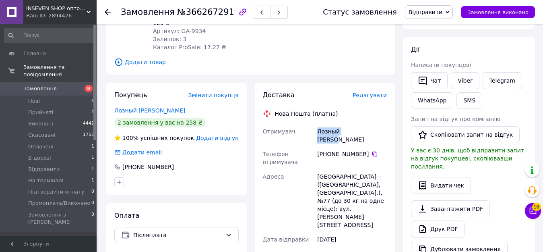
drag, startPoint x: 318, startPoint y: 134, endPoint x: 367, endPoint y: 132, distance: 48.8
click at [367, 132] on div "Лозный [PERSON_NAME]" at bounding box center [352, 135] width 73 height 23
copy div "Лозный [PERSON_NAME]"
click at [372, 151] on icon at bounding box center [375, 154] width 6 height 6
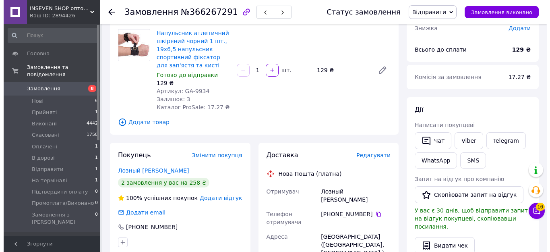
scroll to position [161, 0]
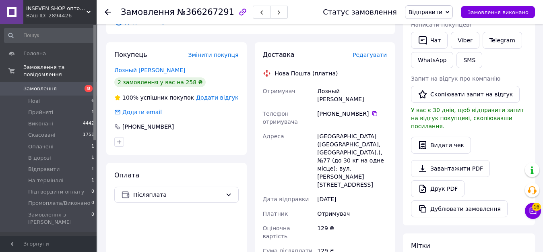
click at [367, 57] on span "Редагувати" at bounding box center [370, 55] width 34 height 6
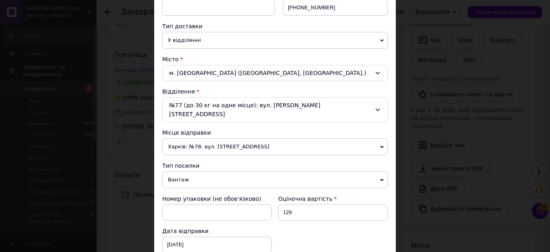
scroll to position [201, 0]
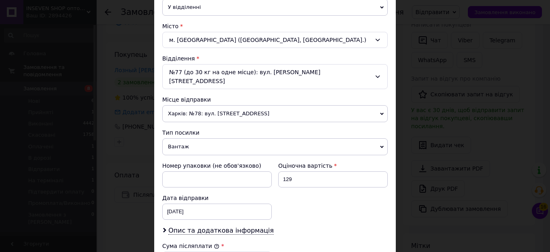
click at [224, 105] on span "Харків: №78: вул. [STREET_ADDRESS]" at bounding box center [275, 113] width 226 height 17
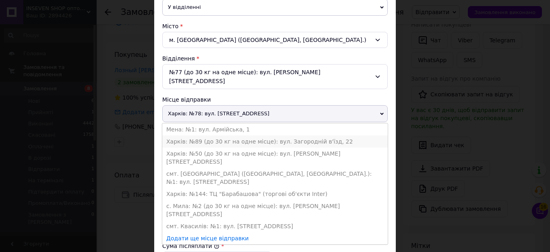
click at [224, 135] on li "Харків: №89 (до 30 кг на одне місце): вул. Загородній в'їзд, 22" at bounding box center [275, 141] width 226 height 12
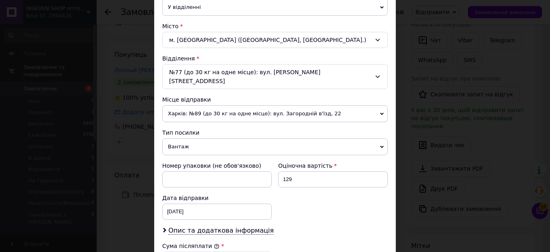
scroll to position [282, 0]
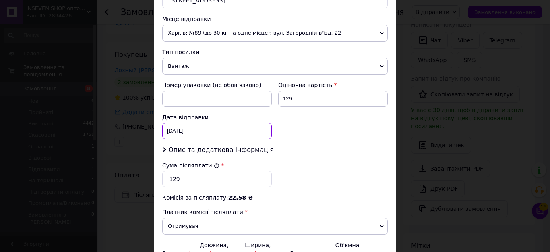
click at [193, 123] on div "[DATE] < 2025 > < Октябрь > Пн Вт Ср Чт Пт Сб Вс 29 30 1 2 3 4 5 6 7 8 9 10 11 …" at bounding box center [217, 131] width 110 height 16
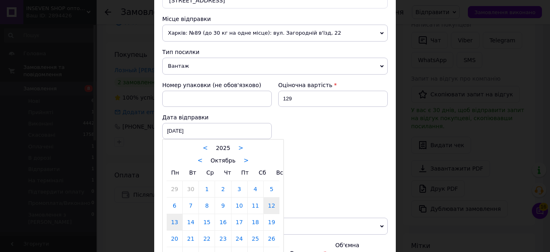
click at [175, 215] on link "13" at bounding box center [175, 222] width 16 height 16
type input "[DATE]"
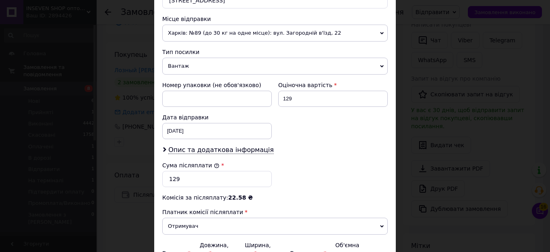
scroll to position [322, 0]
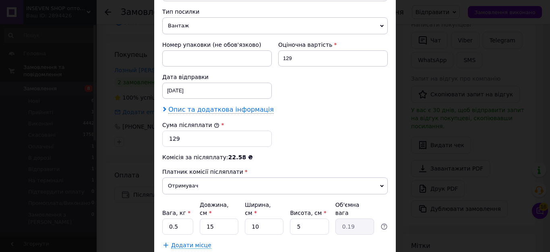
click at [183, 106] on span "Опис та додаткова інформація" at bounding box center [221, 110] width 106 height 8
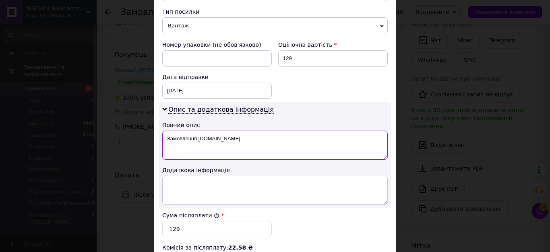
drag, startPoint x: 164, startPoint y: 130, endPoint x: 240, endPoint y: 130, distance: 75.7
click at [240, 130] on textarea "Замовлення [DOMAIN_NAME]" at bounding box center [275, 144] width 226 height 29
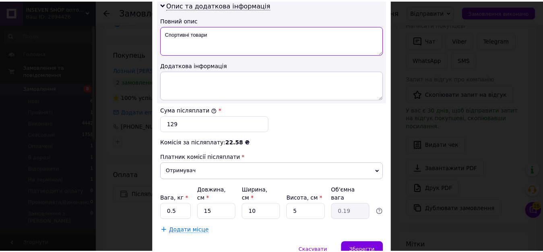
scroll to position [413, 0]
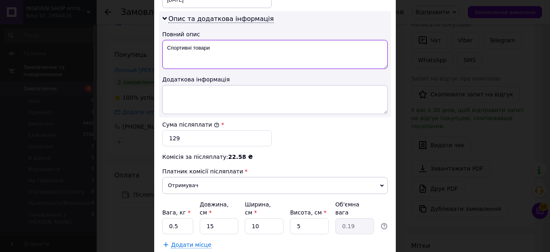
type textarea "Спортивні товари"
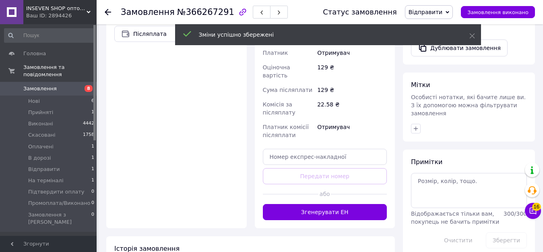
scroll to position [322, 0]
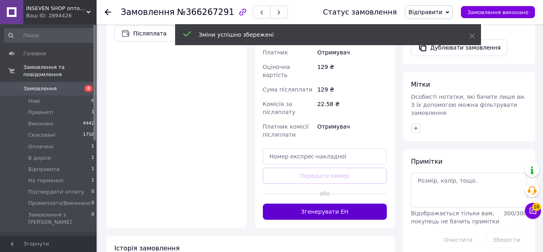
click at [333, 203] on button "Згенерувати ЕН" at bounding box center [325, 211] width 124 height 16
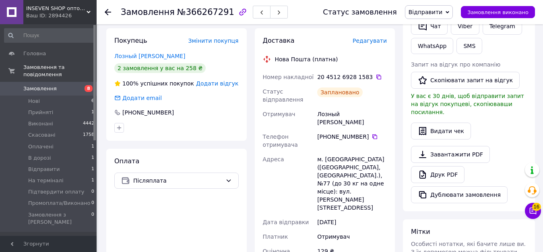
scroll to position [161, 0]
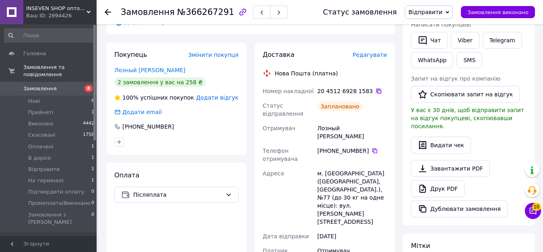
click at [376, 88] on icon at bounding box center [379, 91] width 6 height 6
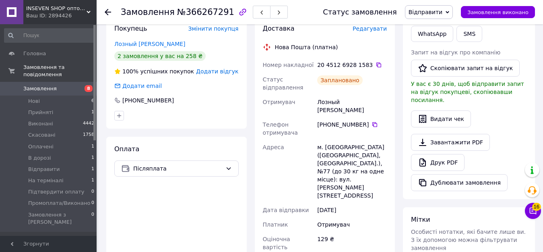
scroll to position [201, 0]
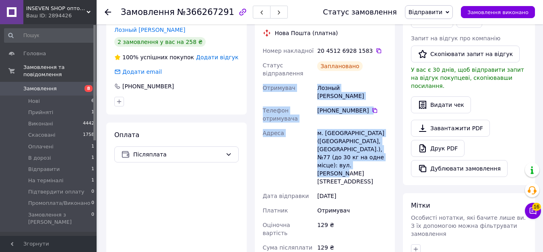
drag, startPoint x: 267, startPoint y: 95, endPoint x: 369, endPoint y: 157, distance: 118.9
click at [369, 157] on div "Номер накладної 20 4512 6928 1583   Статус відправлення Заплановано Отримувач Л…" at bounding box center [325, 182] width 128 height 279
copy div "Отримувач Лозный [PERSON_NAME] отримувача [PHONE_NUMBER]   Адреса м. [GEOGRAPHI…"
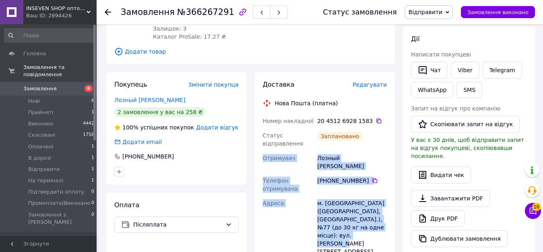
scroll to position [0, 0]
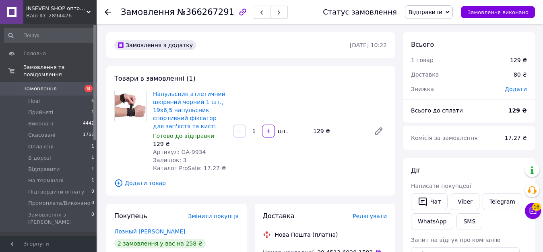
click at [107, 10] on use at bounding box center [108, 12] width 6 height 6
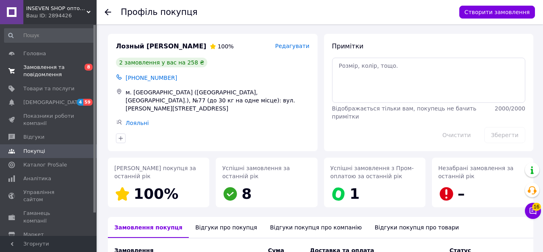
click at [32, 67] on span "Замовлення та повідомлення" at bounding box center [48, 71] width 51 height 14
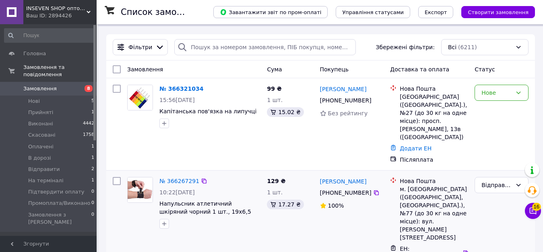
scroll to position [161, 0]
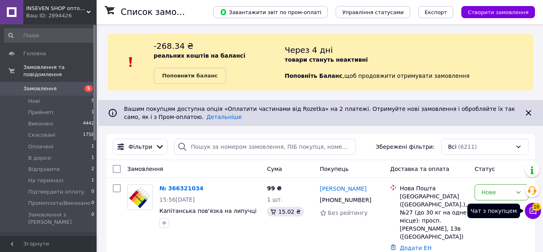
click at [532, 207] on span "16" at bounding box center [536, 207] width 9 height 8
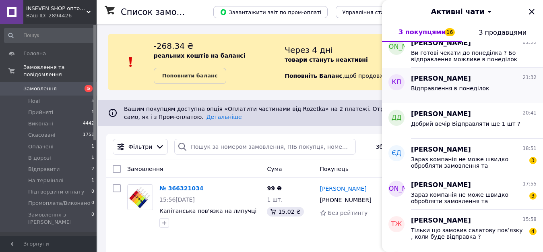
scroll to position [121, 0]
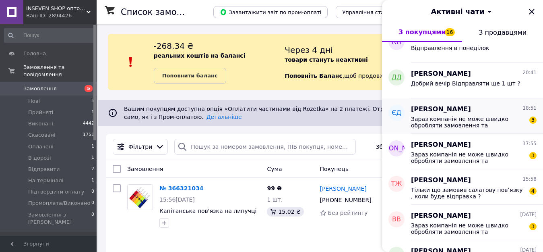
click at [480, 114] on div "Зараз компанія не може швидко обробляти замовлення та повідомлення, оскільки за…" at bounding box center [474, 121] width 126 height 14
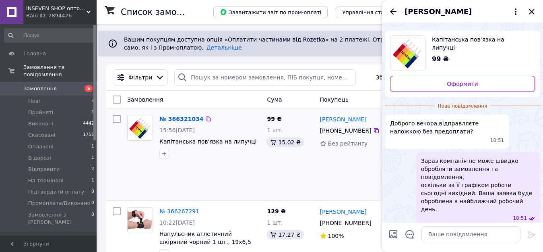
scroll to position [81, 0]
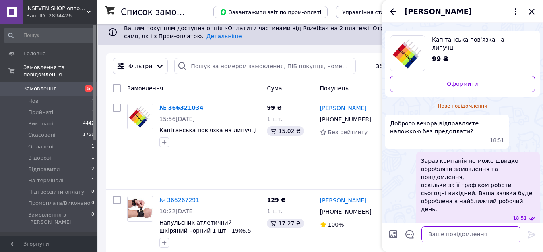
click at [449, 237] on textarea at bounding box center [471, 234] width 99 height 16
type textarea "Так"
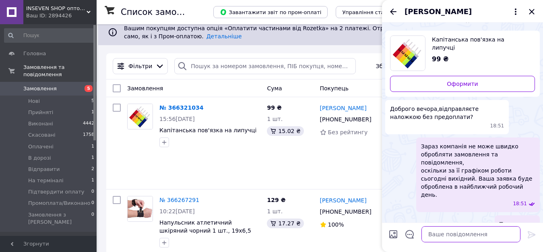
scroll to position [11, 0]
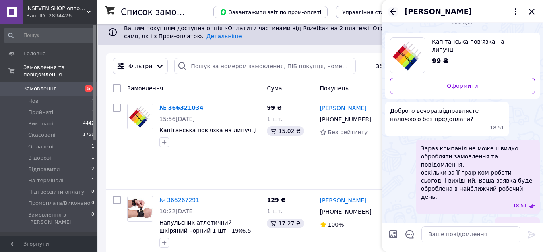
click at [398, 12] on icon "Назад" at bounding box center [394, 12] width 10 height 10
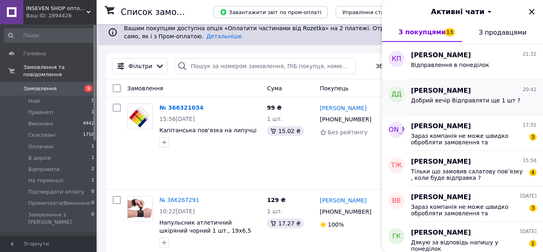
scroll to position [161, 0]
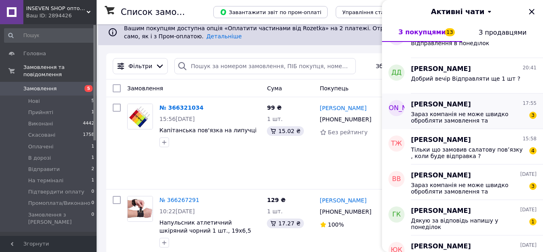
click at [471, 111] on span "Зараз компанія не може швидко обробляти замовлення та повідомлення, оскільки за…" at bounding box center [468, 117] width 114 height 13
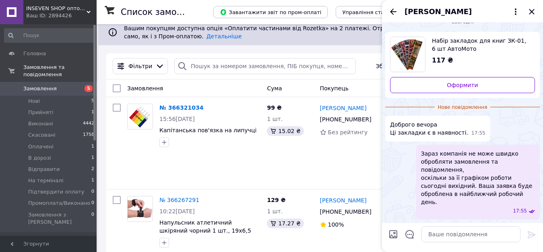
scroll to position [1006, 0]
click at [451, 53] on span "Набір закладок для книг ЗК-01, 6 шт АвтоМото" at bounding box center [480, 45] width 97 height 16
click at [451, 230] on textarea at bounding box center [471, 234] width 99 height 16
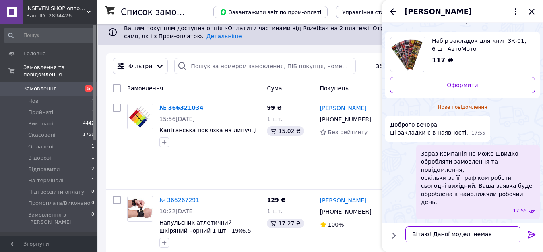
type textarea "Вітаю! Даної моделі немає"
click at [530, 234] on icon at bounding box center [532, 235] width 10 height 10
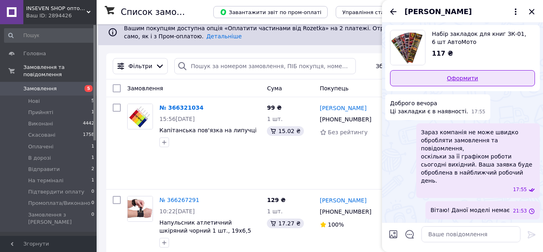
scroll to position [1013, 0]
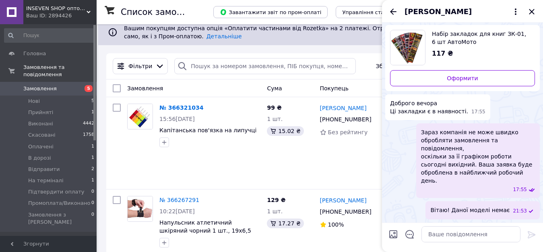
click at [442, 46] on span "Набір закладок для книг ЗК-01, 6 шт АвтоМото" at bounding box center [480, 38] width 97 height 16
click at [393, 12] on icon "Назад" at bounding box center [394, 12] width 10 height 10
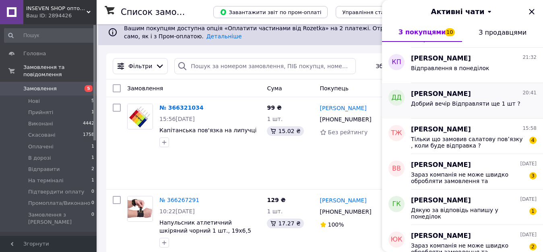
scroll to position [201, 0]
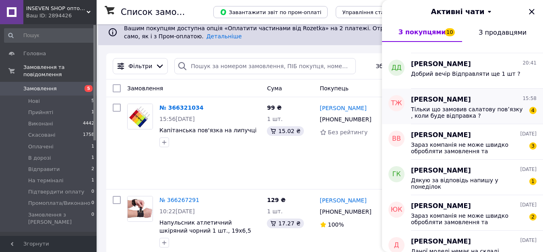
click at [481, 106] on span "Тільки що замовив салатову повʼязку , коли буде відправка ?" at bounding box center [468, 112] width 114 height 13
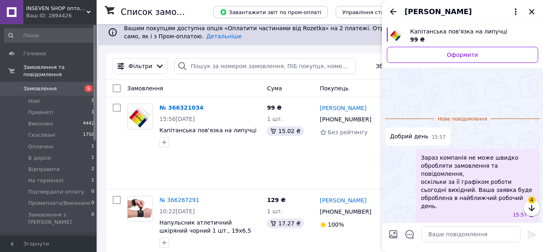
scroll to position [46, 0]
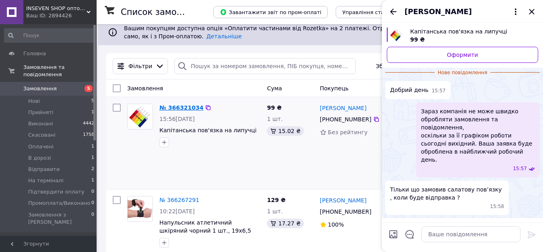
click at [182, 106] on link "№ 366321034" at bounding box center [181, 107] width 44 height 6
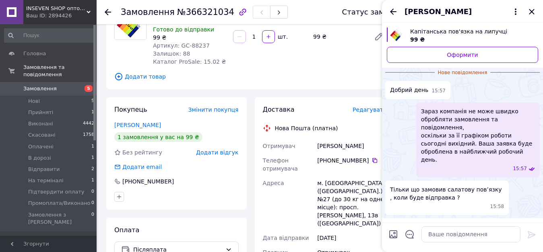
scroll to position [40, 0]
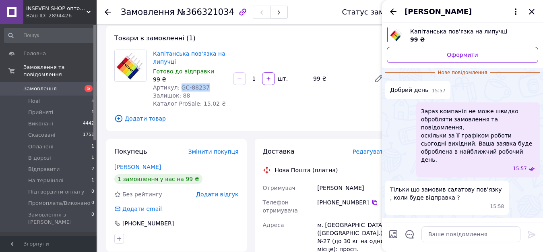
drag, startPoint x: 176, startPoint y: 86, endPoint x: 209, endPoint y: 86, distance: 32.6
click at [209, 86] on div "Артикул: GC-88237" at bounding box center [190, 87] width 74 height 8
copy span "GC-88237"
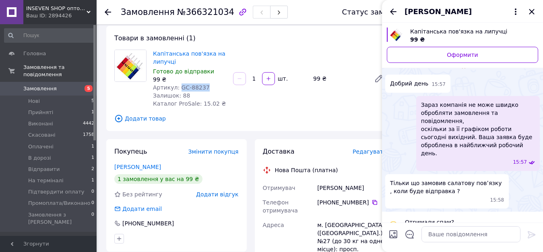
scroll to position [34, 0]
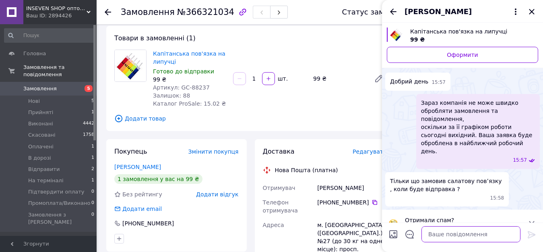
click at [447, 235] on textarea at bounding box center [471, 234] width 99 height 16
type textarea "Вітаю"
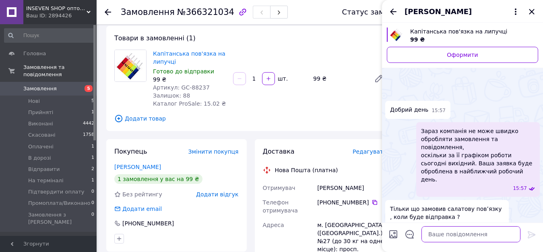
scroll to position [33, 0]
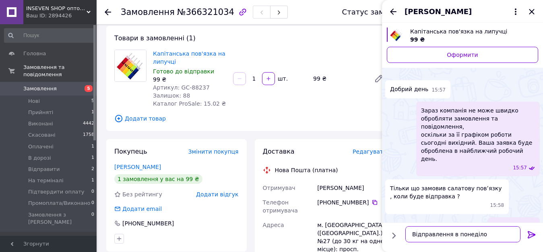
type textarea "Відправлення в понеділок"
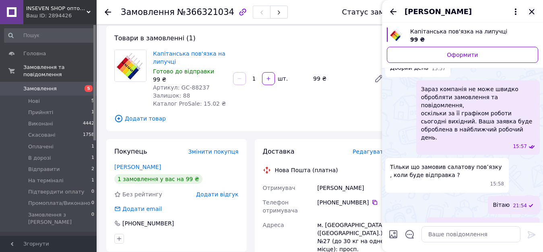
click at [532, 9] on icon "Закрити" at bounding box center [532, 12] width 10 height 10
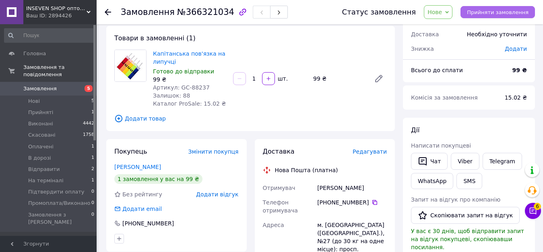
click at [496, 9] on span "Прийняти замовлення" at bounding box center [498, 12] width 62 height 6
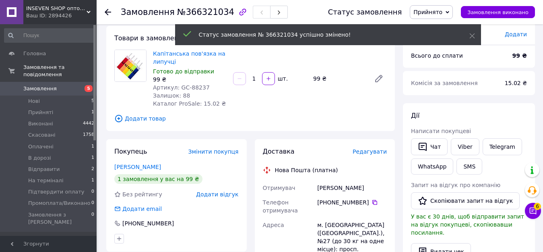
click at [450, 11] on span "Прийнято" at bounding box center [431, 12] width 43 height 14
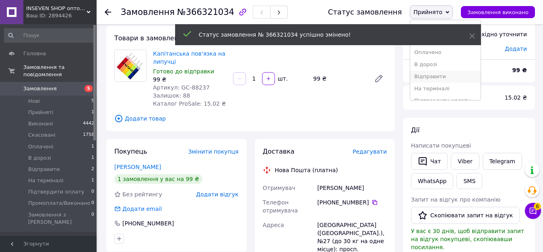
click at [442, 74] on li "Відправити" at bounding box center [445, 76] width 70 height 12
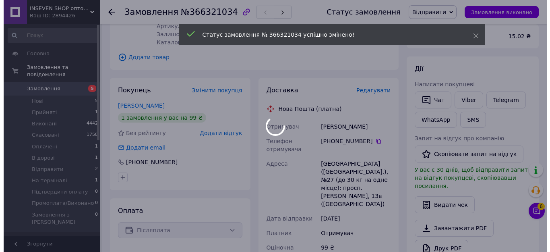
scroll to position [121, 0]
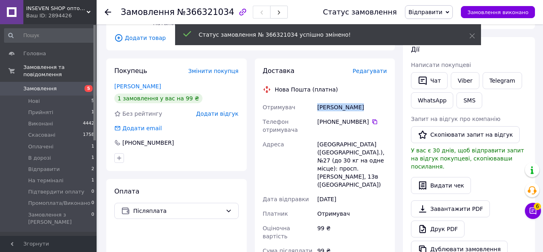
drag, startPoint x: 318, startPoint y: 108, endPoint x: 367, endPoint y: 108, distance: 48.7
click at [367, 108] on div "Жегунов Тимур" at bounding box center [352, 107] width 73 height 14
copy div "Жегунов Тимур"
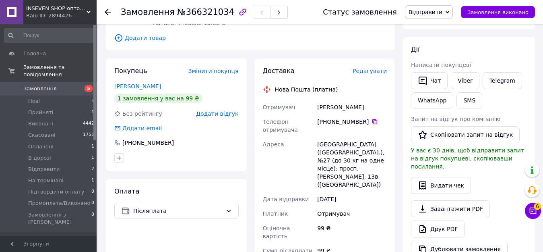
click at [372, 123] on icon at bounding box center [375, 121] width 6 height 6
click at [370, 72] on span "Редагувати" at bounding box center [370, 71] width 34 height 6
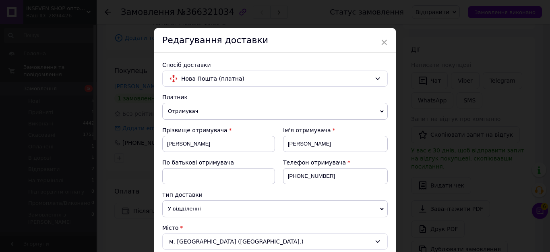
scroll to position [201, 0]
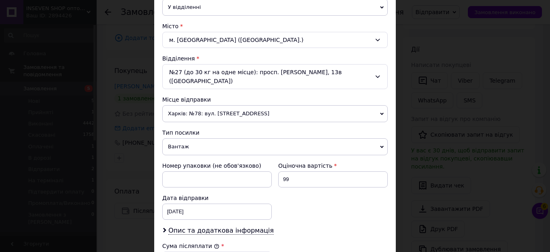
click at [209, 108] on span "Харків: №78: вул. [STREET_ADDRESS]" at bounding box center [275, 113] width 226 height 17
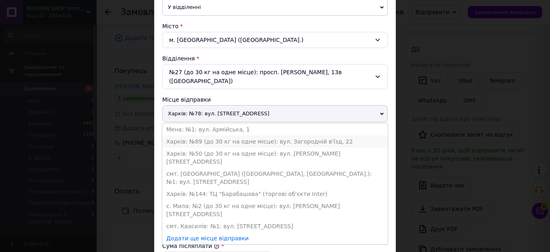
click at [202, 135] on li "Харків: №89 (до 30 кг на одне місце): вул. Загородній в'їзд, 22" at bounding box center [275, 141] width 226 height 12
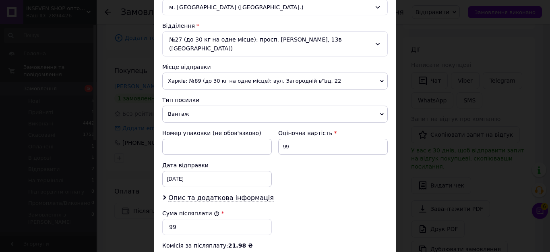
scroll to position [282, 0]
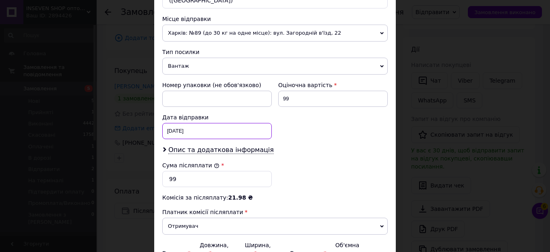
click at [191, 124] on div "[DATE] < 2025 > < Октябрь > Пн Вт Ср Чт Пт Сб Вс 29 30 1 2 3 4 5 6 7 8 9 10 11 …" at bounding box center [217, 131] width 110 height 16
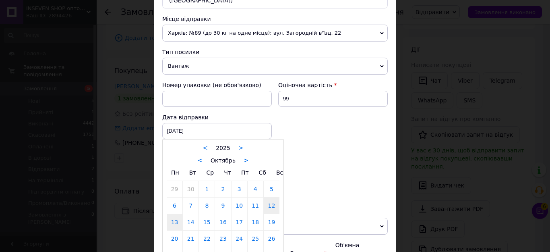
click at [172, 214] on link "13" at bounding box center [175, 222] width 16 height 16
type input "[DATE]"
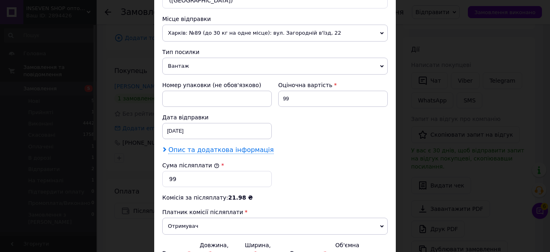
click at [216, 146] on span "Опис та додаткова інформація" at bounding box center [221, 150] width 106 height 8
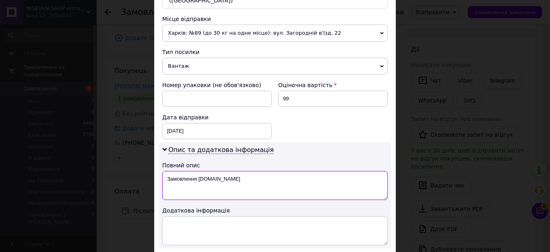
drag, startPoint x: 166, startPoint y: 170, endPoint x: 240, endPoint y: 170, distance: 74.5
click at [240, 171] on textarea "Замовлення [DOMAIN_NAME]" at bounding box center [275, 185] width 226 height 29
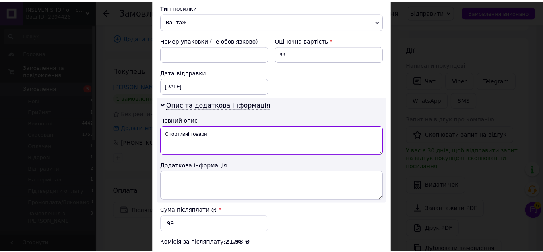
scroll to position [443, 0]
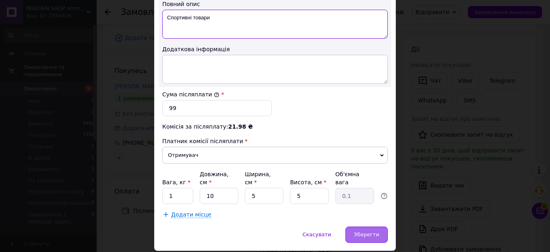
type textarea "Спортивні товари"
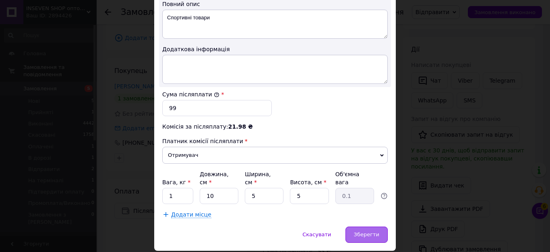
click at [359, 231] on span "Зберегти" at bounding box center [366, 234] width 25 height 6
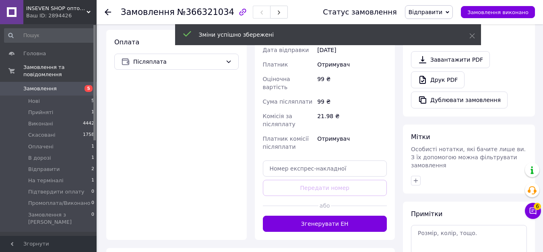
scroll to position [322, 0]
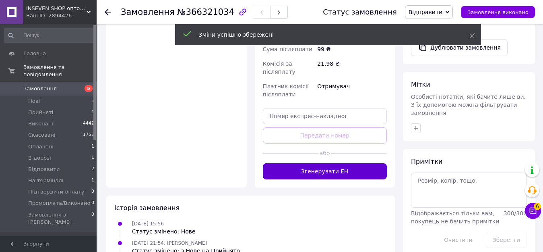
click at [324, 163] on button "Згенерувати ЕН" at bounding box center [325, 171] width 124 height 16
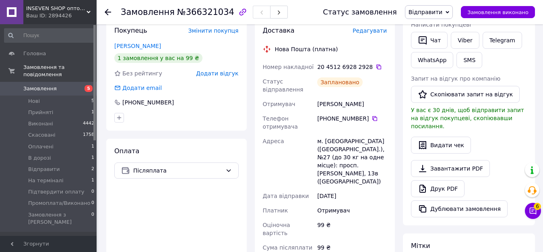
scroll to position [121, 0]
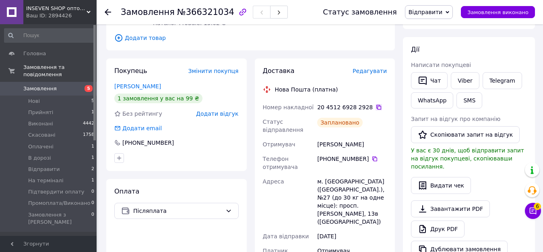
click at [377, 106] on icon at bounding box center [379, 107] width 5 height 5
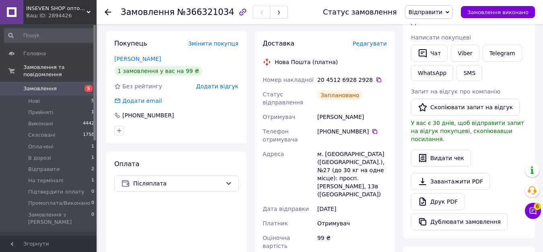
scroll to position [161, 0]
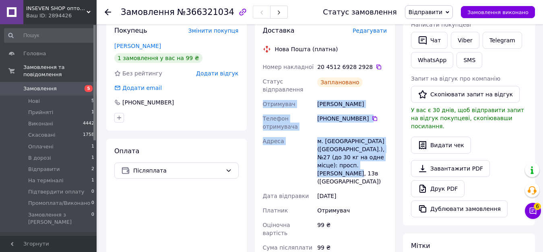
drag, startPoint x: 263, startPoint y: 106, endPoint x: 386, endPoint y: 169, distance: 138.2
click at [386, 169] on div "Номер накладної 20 4512 6928 2928   Статус відправлення Заплановано Отримувач Ж…" at bounding box center [325, 191] width 128 height 263
copy div "Отримувач Жегунов Тимур Телефон отримувача +380 63 770 63 77   Адреса м. Київ (…"
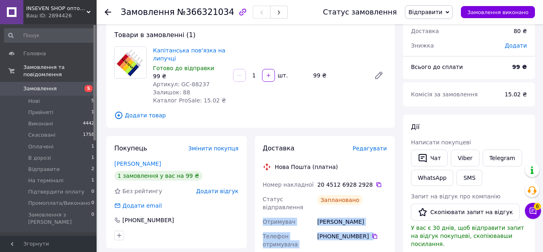
scroll to position [81, 0]
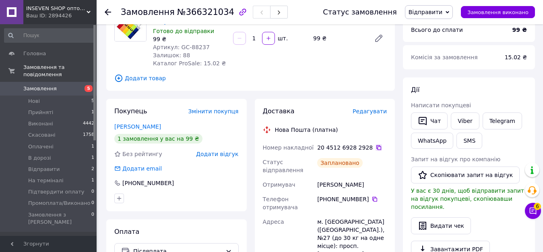
click at [376, 146] on icon at bounding box center [379, 147] width 6 height 6
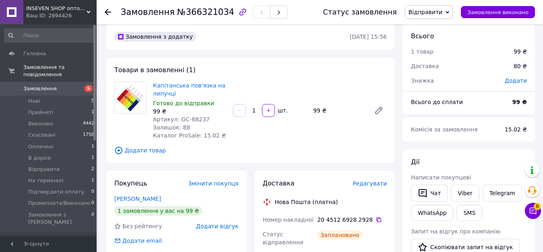
scroll to position [0, 0]
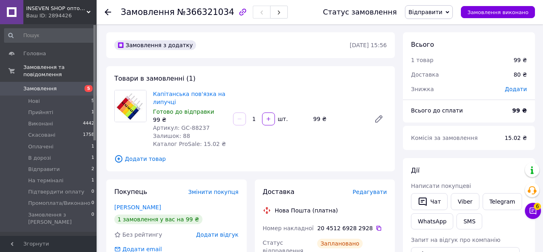
click at [109, 13] on icon at bounding box center [108, 12] width 6 height 6
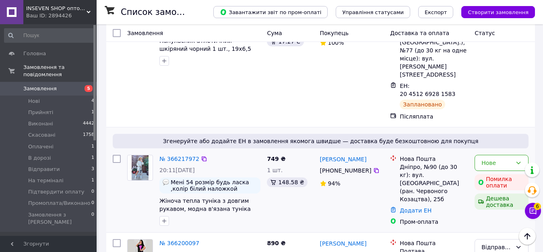
scroll to position [282, 0]
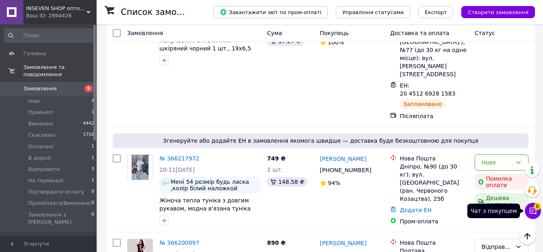
click at [528, 205] on button "Чат з покупцем 6" at bounding box center [533, 211] width 16 height 16
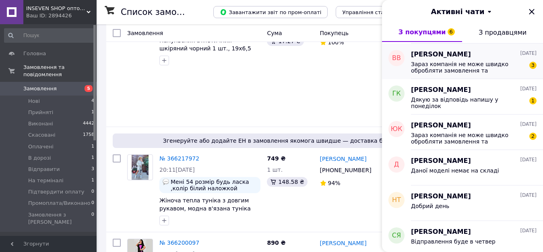
click at [467, 59] on div "Зараз компанія не може швидко обробляти замовлення та повідомлення, оскільки за…" at bounding box center [474, 66] width 126 height 14
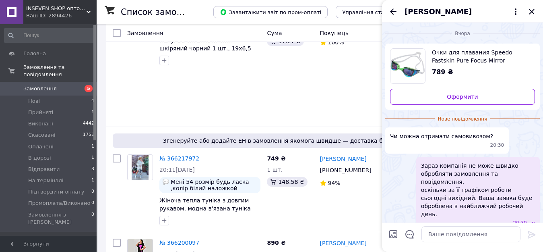
scroll to position [17, 0]
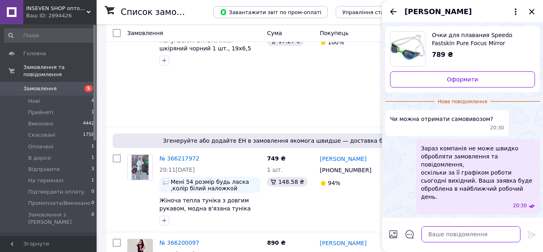
click at [447, 235] on textarea at bounding box center [471, 234] width 99 height 16
type textarea "Вітаю. Відправлення поштою"
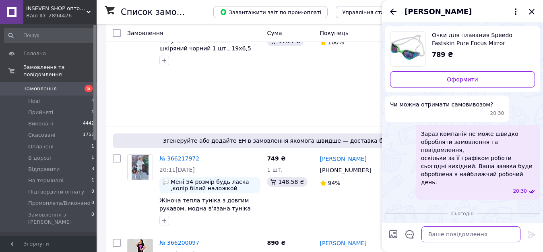
scroll to position [16, 0]
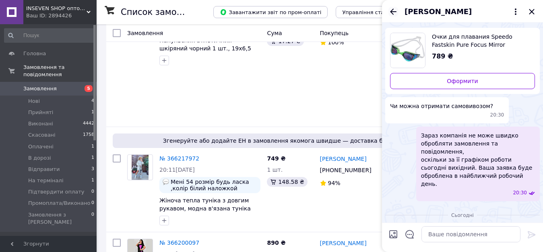
click at [392, 12] on icon "Назад" at bounding box center [393, 11] width 6 height 6
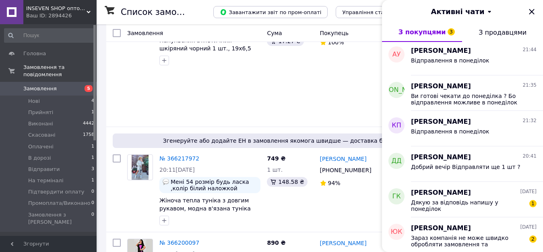
scroll to position [201, 0]
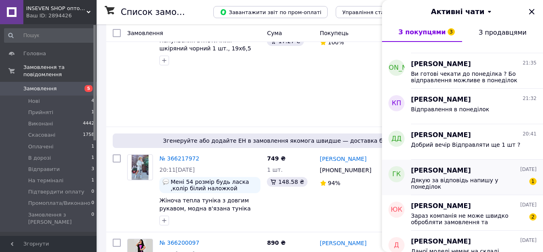
click at [472, 183] on div "Дякую за відповідь напишу у понеділок" at bounding box center [468, 183] width 114 height 13
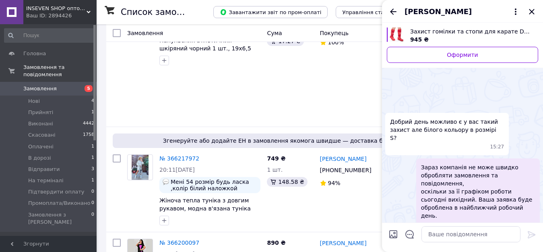
scroll to position [122, 0]
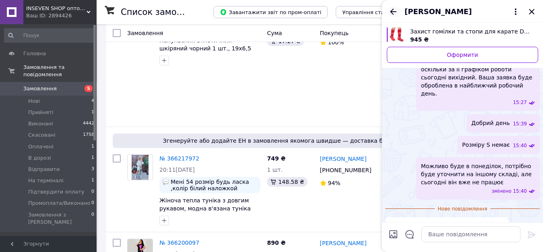
click at [396, 10] on icon "Назад" at bounding box center [394, 12] width 10 height 10
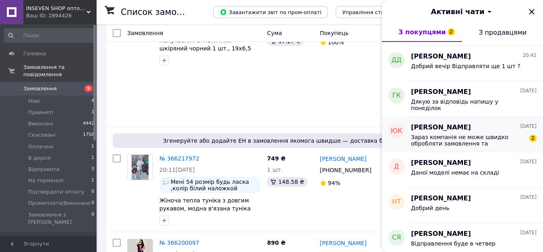
scroll to position [282, 0]
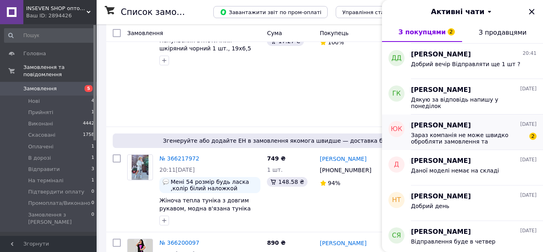
click at [473, 135] on span "Зараз компанія не може швидко обробляти замовлення та повідомлення, оскільки за…" at bounding box center [468, 138] width 114 height 13
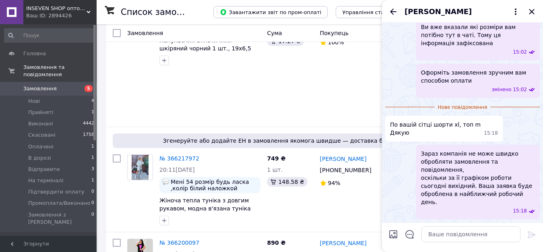
scroll to position [497, 0]
click at [46, 143] on span "Оплачені" at bounding box center [40, 146] width 25 height 7
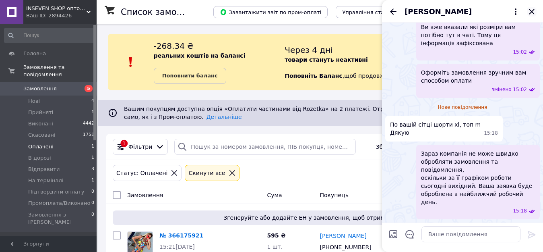
click at [533, 11] on icon "Закрити" at bounding box center [531, 11] width 5 height 5
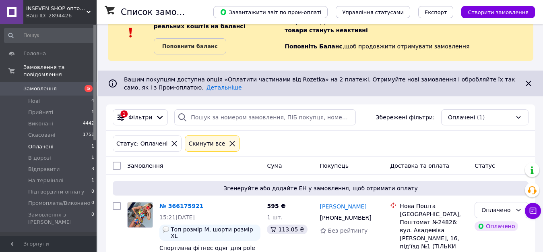
scroll to position [65, 0]
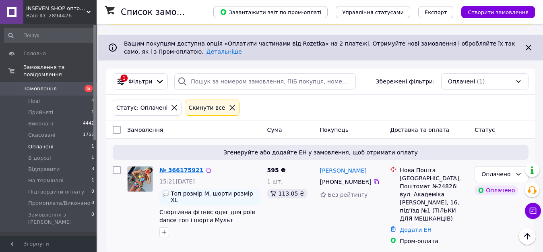
click at [169, 169] on link "№ 366175921" at bounding box center [181, 170] width 44 height 6
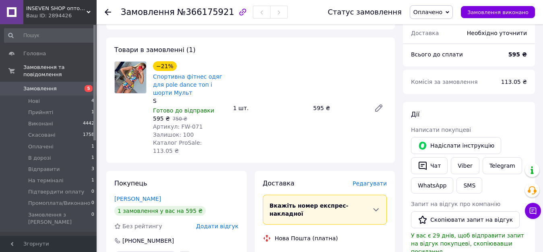
click at [443, 11] on span "Оплачено" at bounding box center [428, 12] width 29 height 6
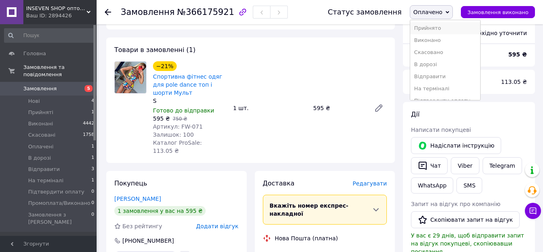
click at [445, 28] on li "Прийнято" at bounding box center [445, 28] width 70 height 12
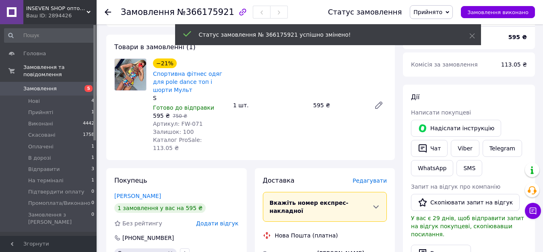
scroll to position [65, 0]
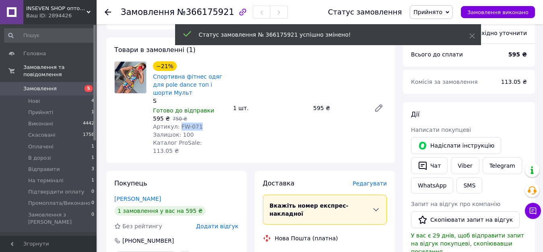
drag, startPoint x: 176, startPoint y: 114, endPoint x: 206, endPoint y: 114, distance: 29.4
click at [206, 122] on div "Артикул: FW-071" at bounding box center [190, 126] width 74 height 8
copy span "FW-071"
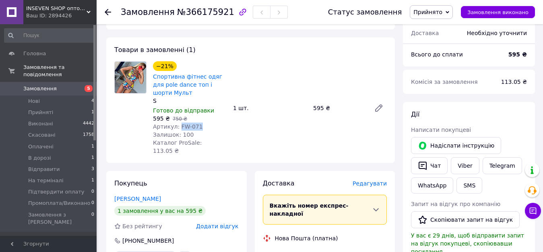
scroll to position [0, 0]
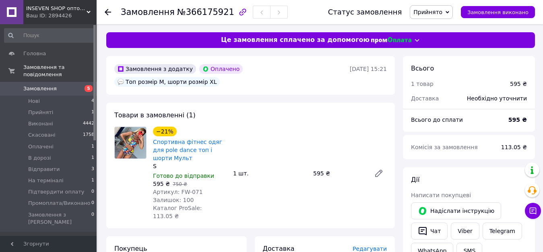
click at [449, 11] on icon at bounding box center [448, 12] width 4 height 4
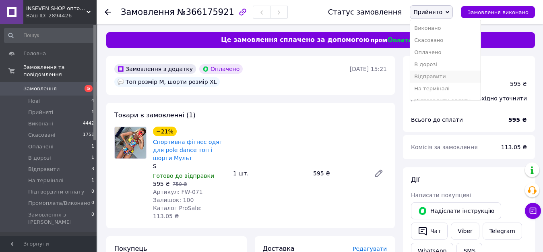
click at [445, 78] on li "Відправити" at bounding box center [445, 76] width 70 height 12
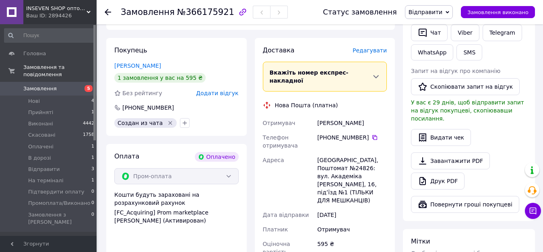
scroll to position [201, 0]
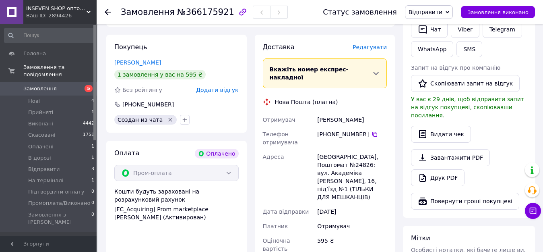
drag, startPoint x: 326, startPoint y: 93, endPoint x: 375, endPoint y: 93, distance: 49.1
click at [375, 112] on div "Колодинська Юлия" at bounding box center [352, 119] width 73 height 14
copy div "Колодинська Юлия"
click at [373, 132] on icon at bounding box center [375, 134] width 5 height 5
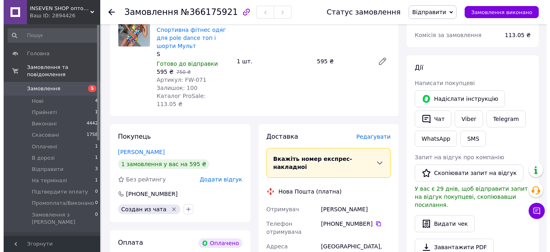
scroll to position [121, 0]
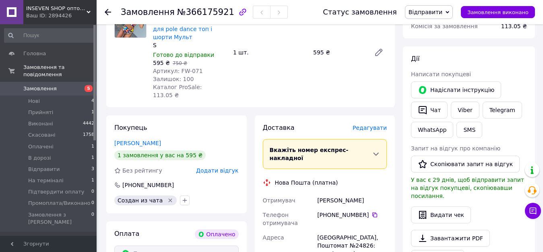
click at [379, 124] on span "Редагувати" at bounding box center [370, 127] width 34 height 6
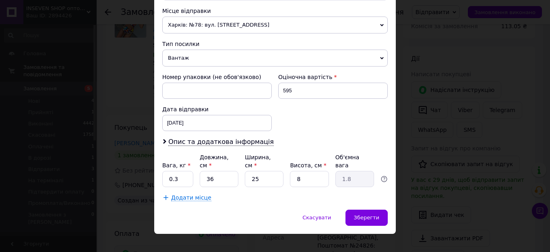
scroll to position [292, 0]
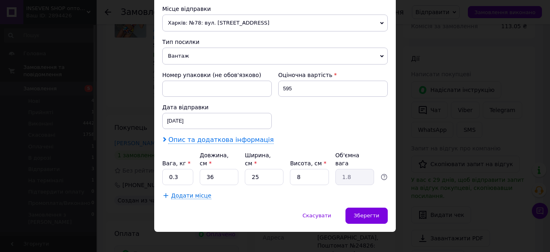
click at [202, 140] on span "Опис та додаткова інформація" at bounding box center [221, 140] width 106 height 8
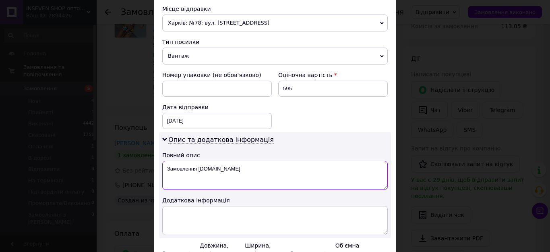
drag, startPoint x: 165, startPoint y: 170, endPoint x: 266, endPoint y: 170, distance: 101.1
click at [266, 170] on textarea "Замовлення [DOMAIN_NAME]" at bounding box center [275, 175] width 226 height 29
type textarea "Одяг"
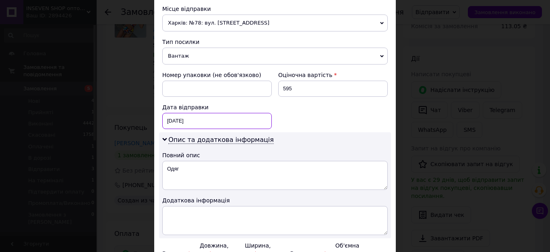
click at [178, 117] on div "[DATE] < 2025 > < Октябрь > Пн Вт Ср Чт Пт Сб Вс 29 30 1 2 3 4 5 6 7 8 9 10 11 …" at bounding box center [217, 121] width 110 height 16
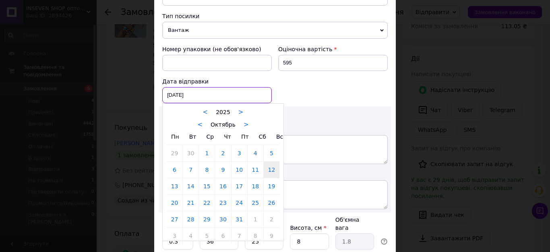
scroll to position [332, 0]
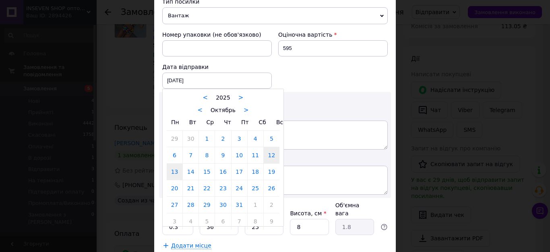
click at [174, 169] on link "13" at bounding box center [175, 172] width 16 height 16
type input "[DATE]"
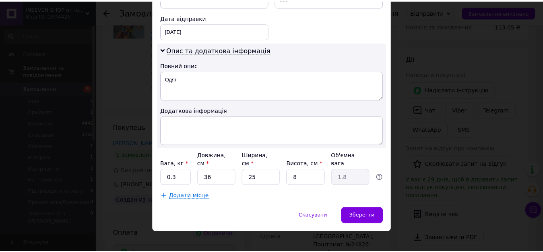
scroll to position [382, 0]
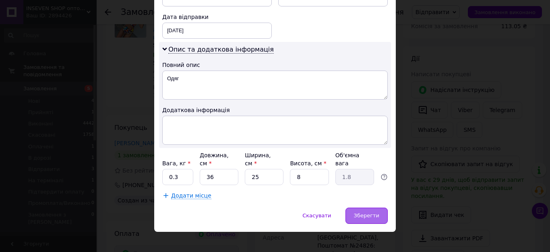
click at [362, 212] on span "Зберегти" at bounding box center [366, 215] width 25 height 6
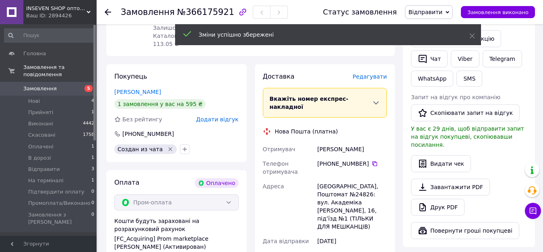
scroll to position [322, 0]
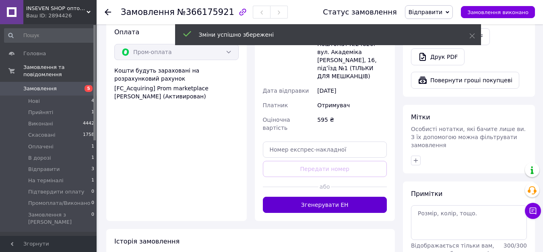
click at [338, 197] on button "Згенерувати ЕН" at bounding box center [325, 205] width 124 height 16
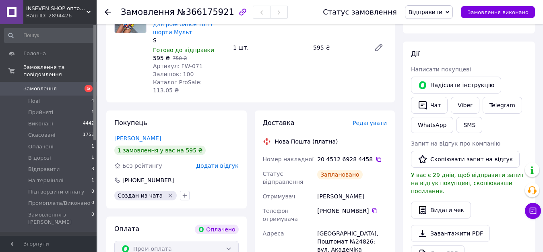
scroll to position [121, 0]
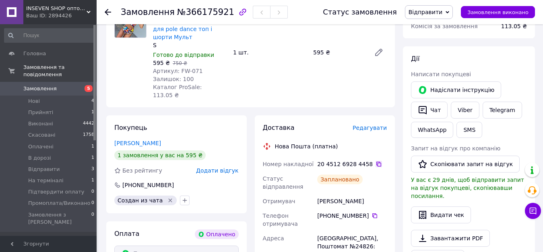
click at [376, 161] on icon at bounding box center [379, 164] width 6 height 6
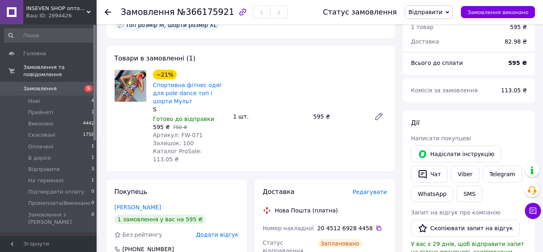
scroll to position [0, 0]
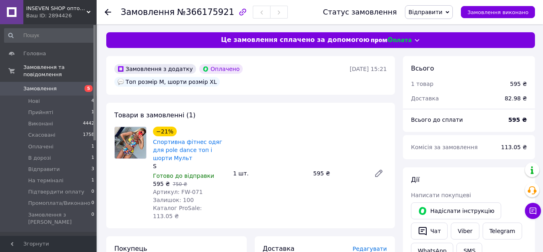
click at [106, 14] on icon at bounding box center [108, 12] width 6 height 6
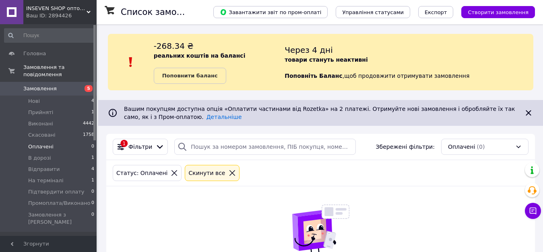
click at [229, 175] on icon at bounding box center [232, 172] width 7 height 7
